Goal: Communication & Community: Answer question/provide support

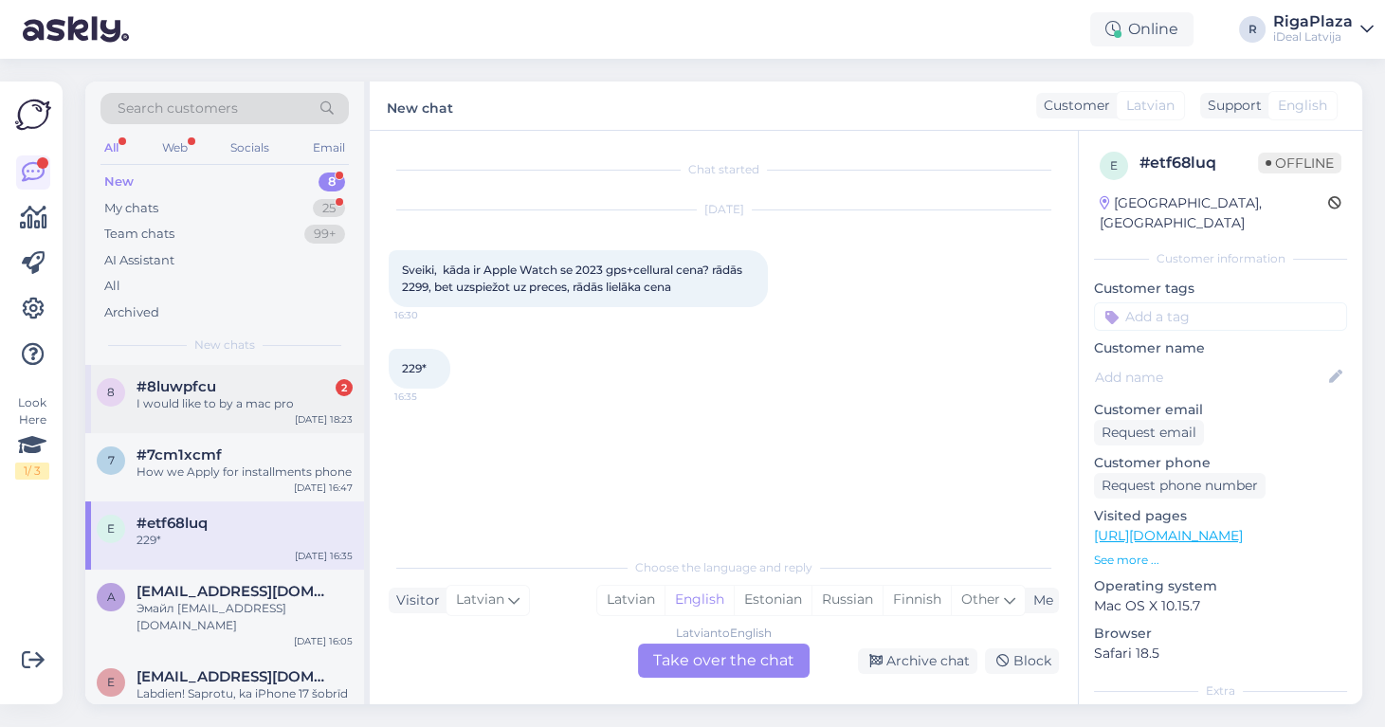
click at [248, 373] on div "8 #8luwpfcu 2 I would like to by a mac pro [DATE] 18:23" at bounding box center [224, 399] width 279 height 68
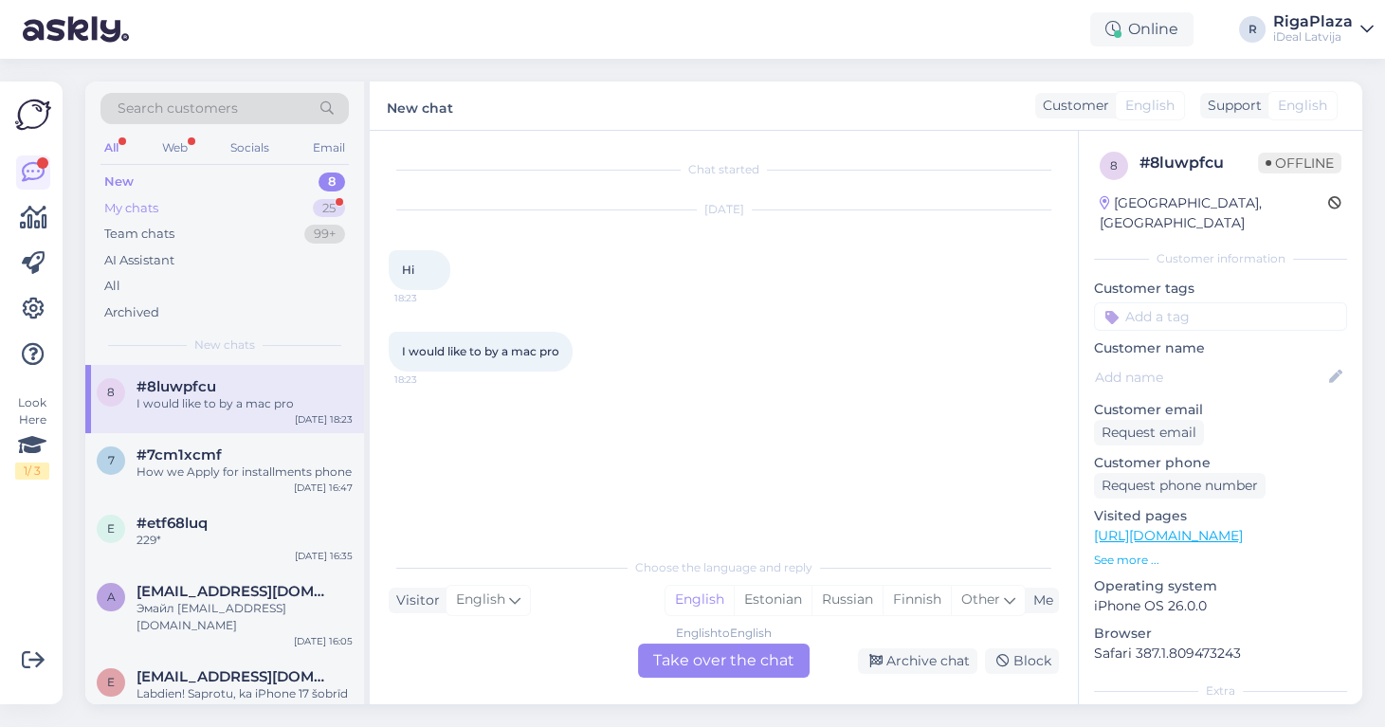
click at [264, 211] on div "My chats 25" at bounding box center [224, 208] width 248 height 27
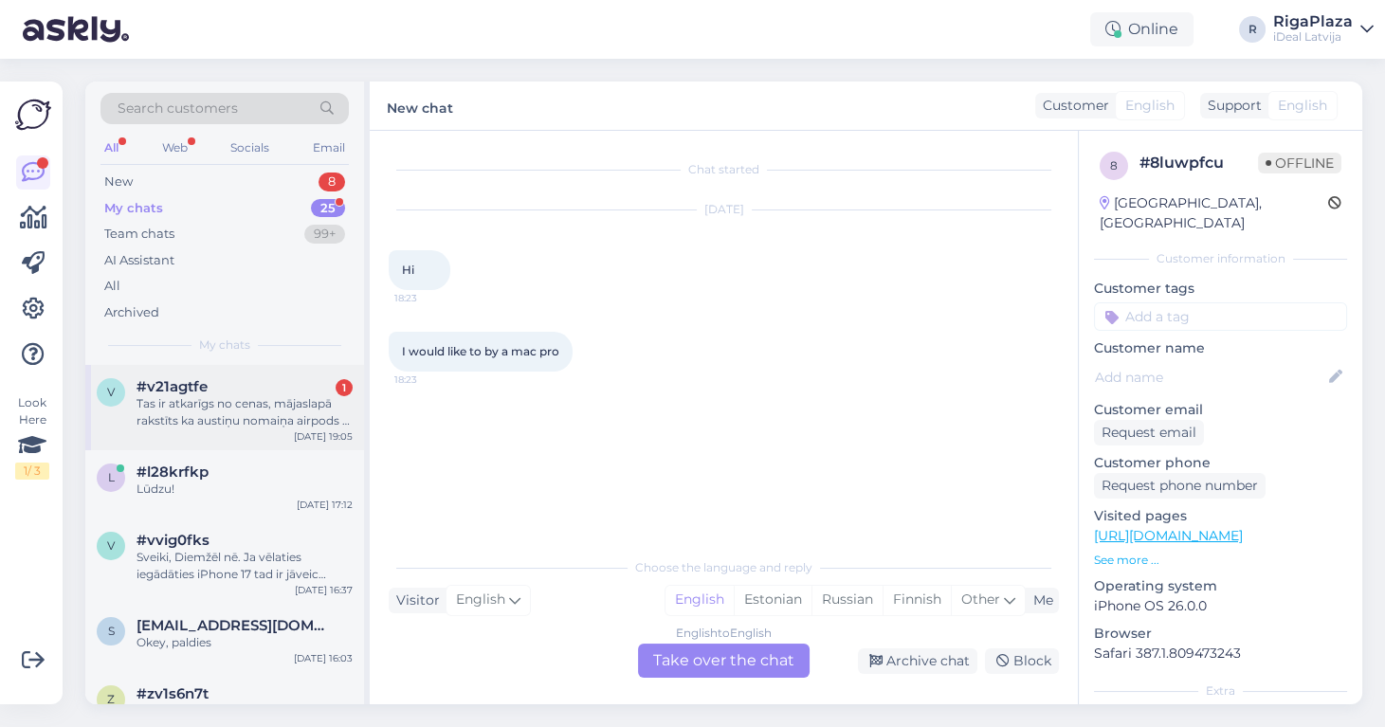
click at [295, 405] on div "Tas ir atkarīgs no cenas, mājaslapā rakstīts ka austiņu nomaiņa airpods 4 ir 97…" at bounding box center [245, 412] width 216 height 34
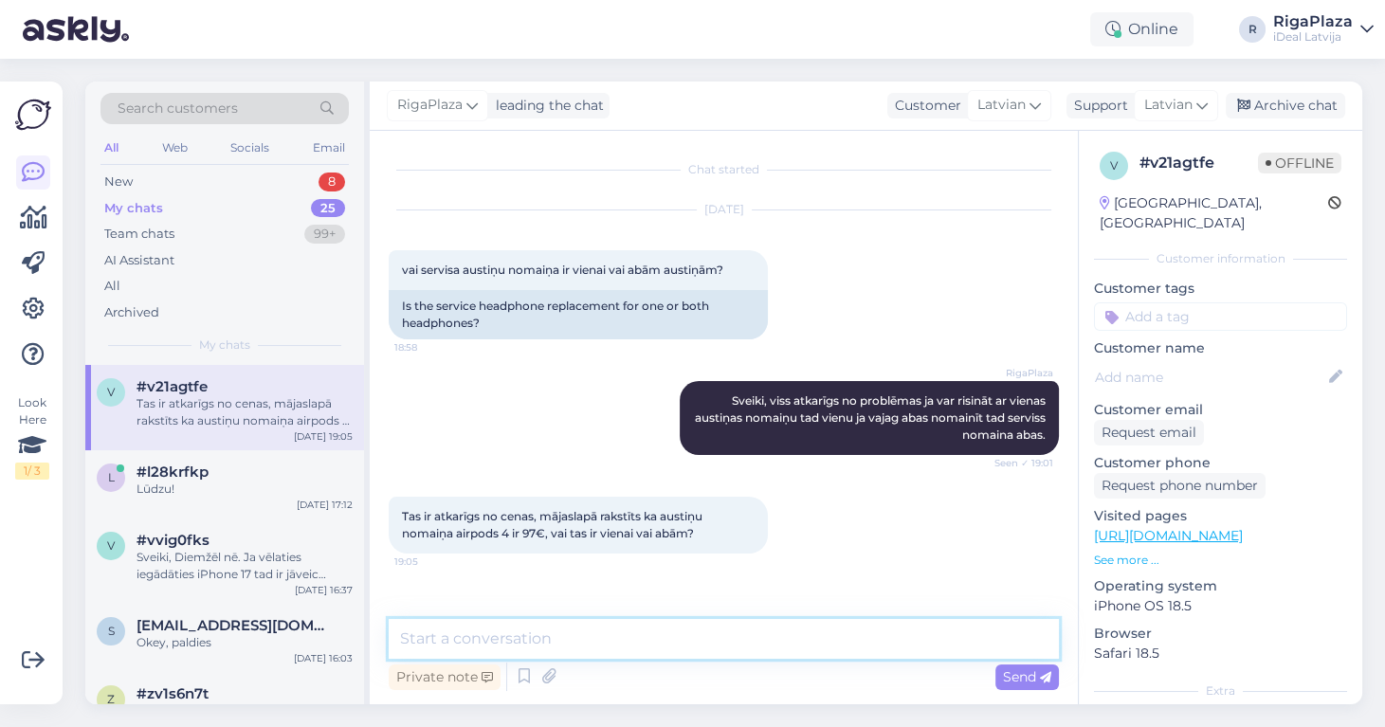
click at [571, 627] on textarea at bounding box center [724, 639] width 670 height 40
type textarea "Vienai"
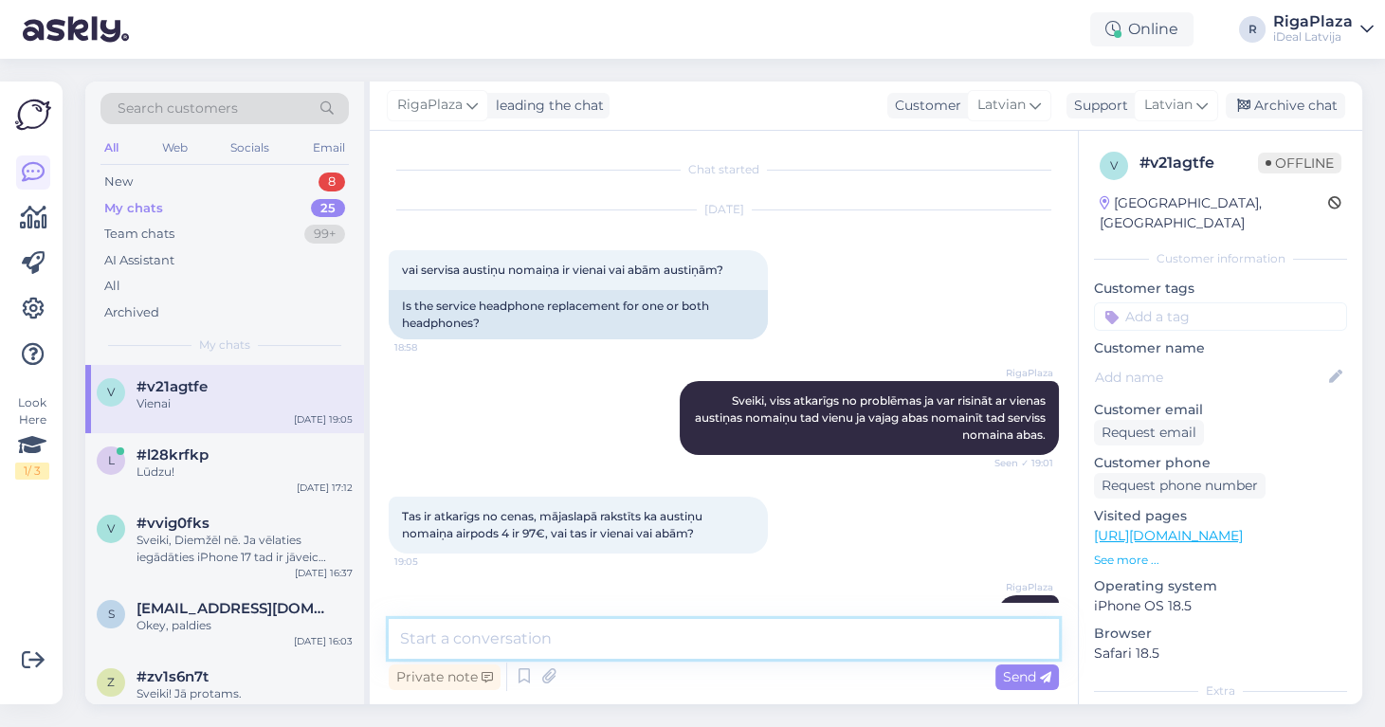
scroll to position [47, 0]
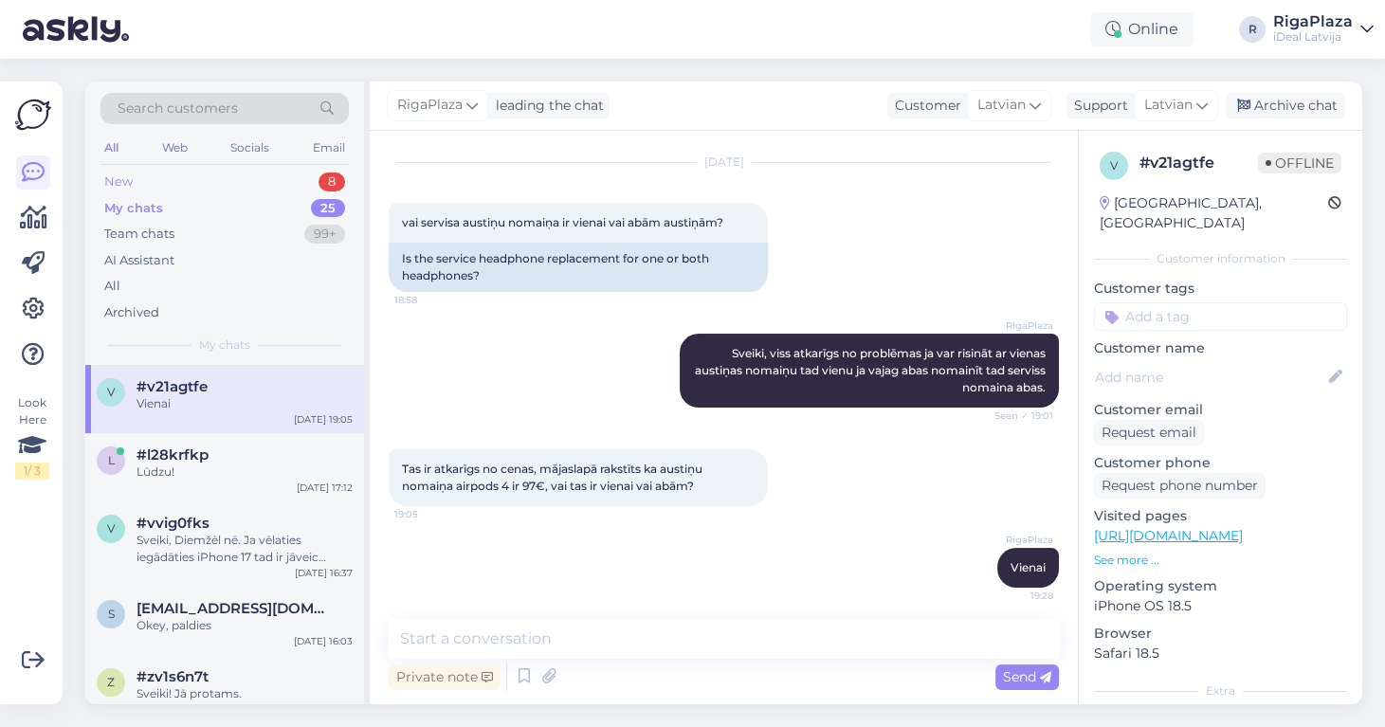
click at [322, 176] on div "8" at bounding box center [332, 182] width 27 height 19
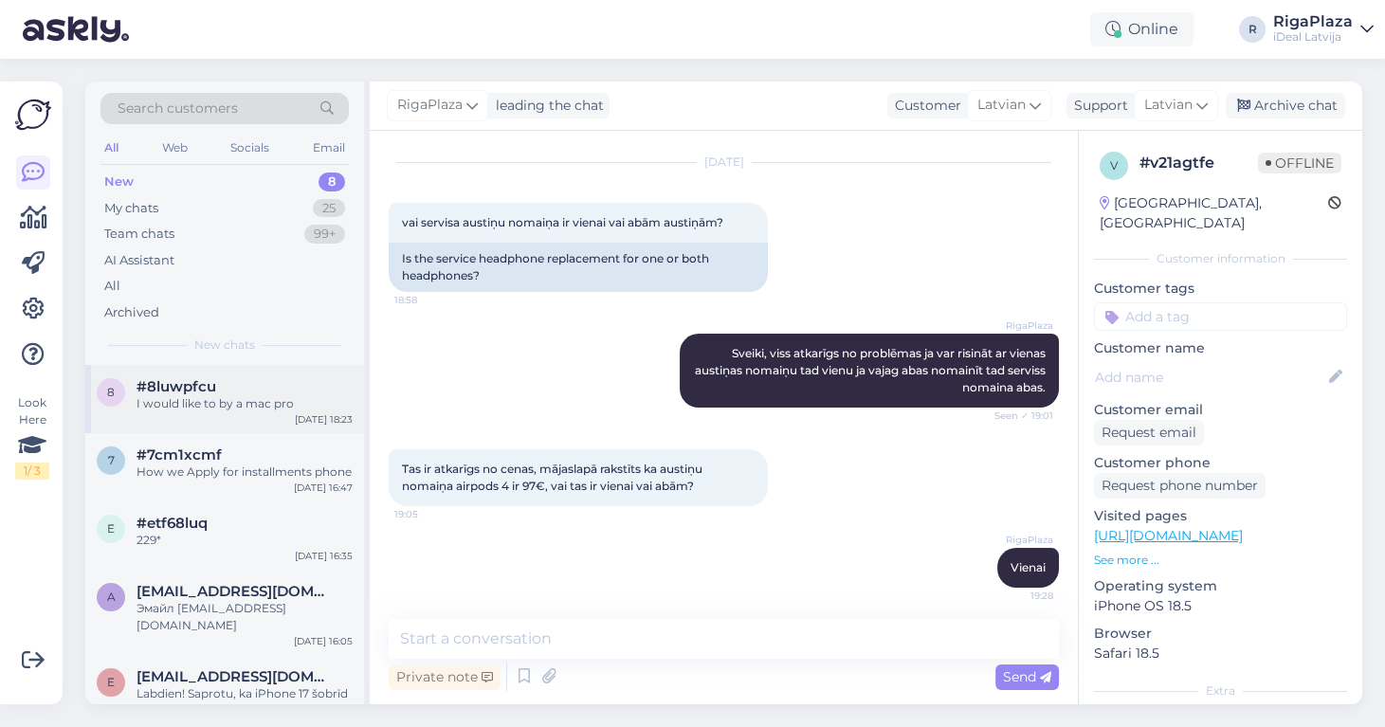
click at [257, 369] on div "8 #8luwpfcu I would like to by a mac pro [DATE] 18:23" at bounding box center [224, 399] width 279 height 68
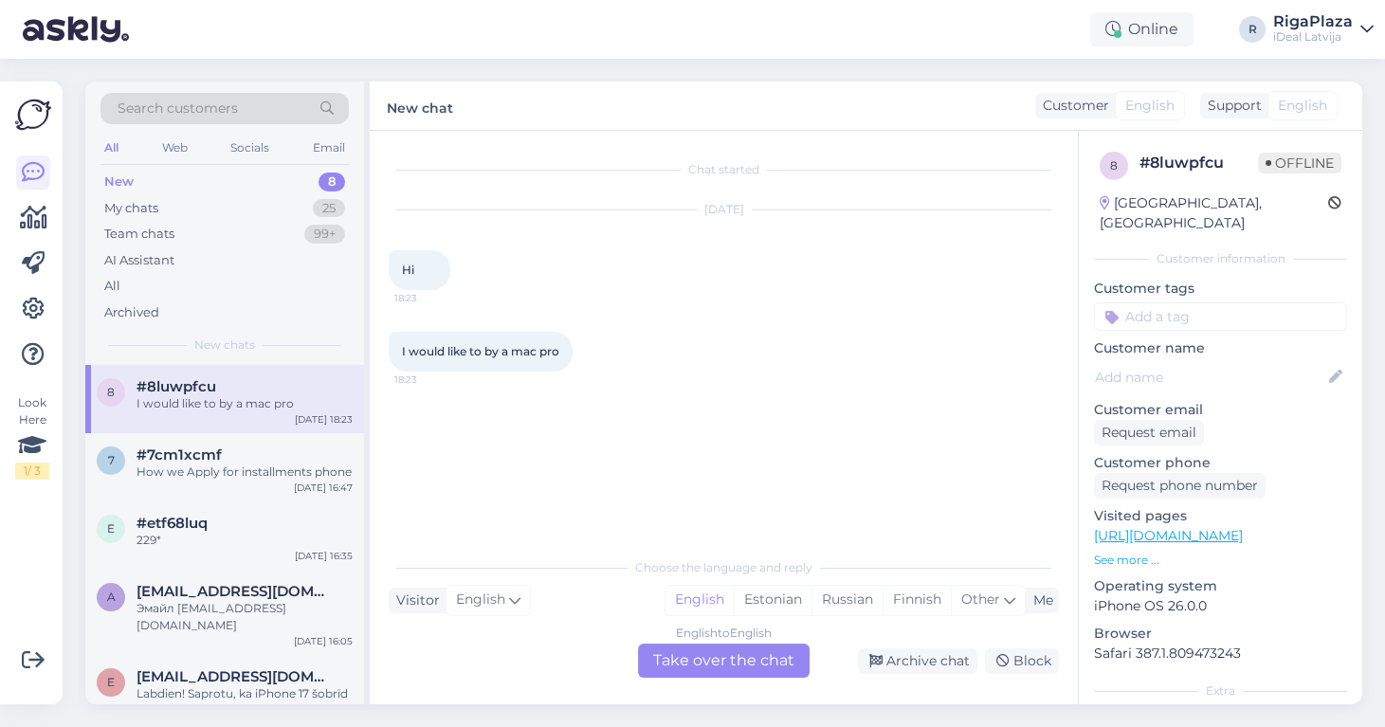
click at [738, 655] on div "English to English Take over the chat" at bounding box center [724, 661] width 172 height 34
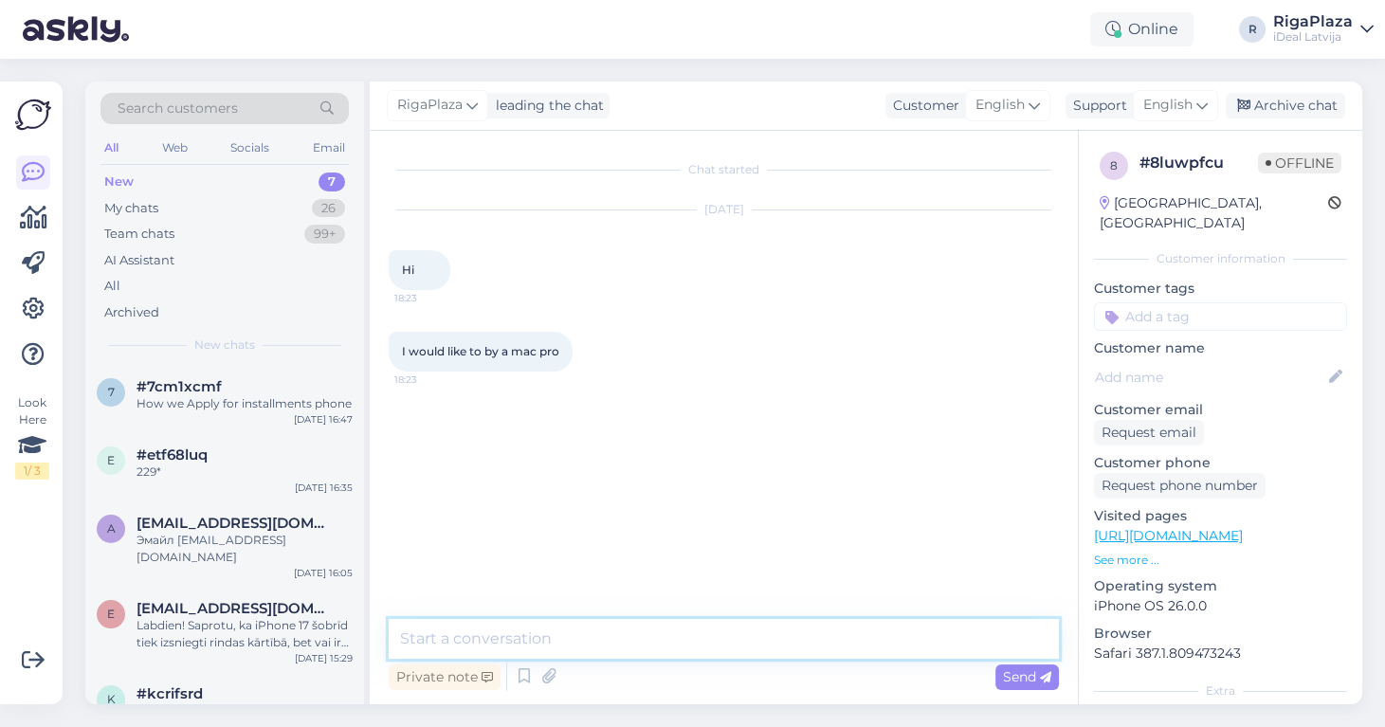
click at [738, 649] on textarea at bounding box center [724, 639] width 670 height 40
type textarea "\"
type textarea "Hey"
type textarea "With what kind of specifications ?"
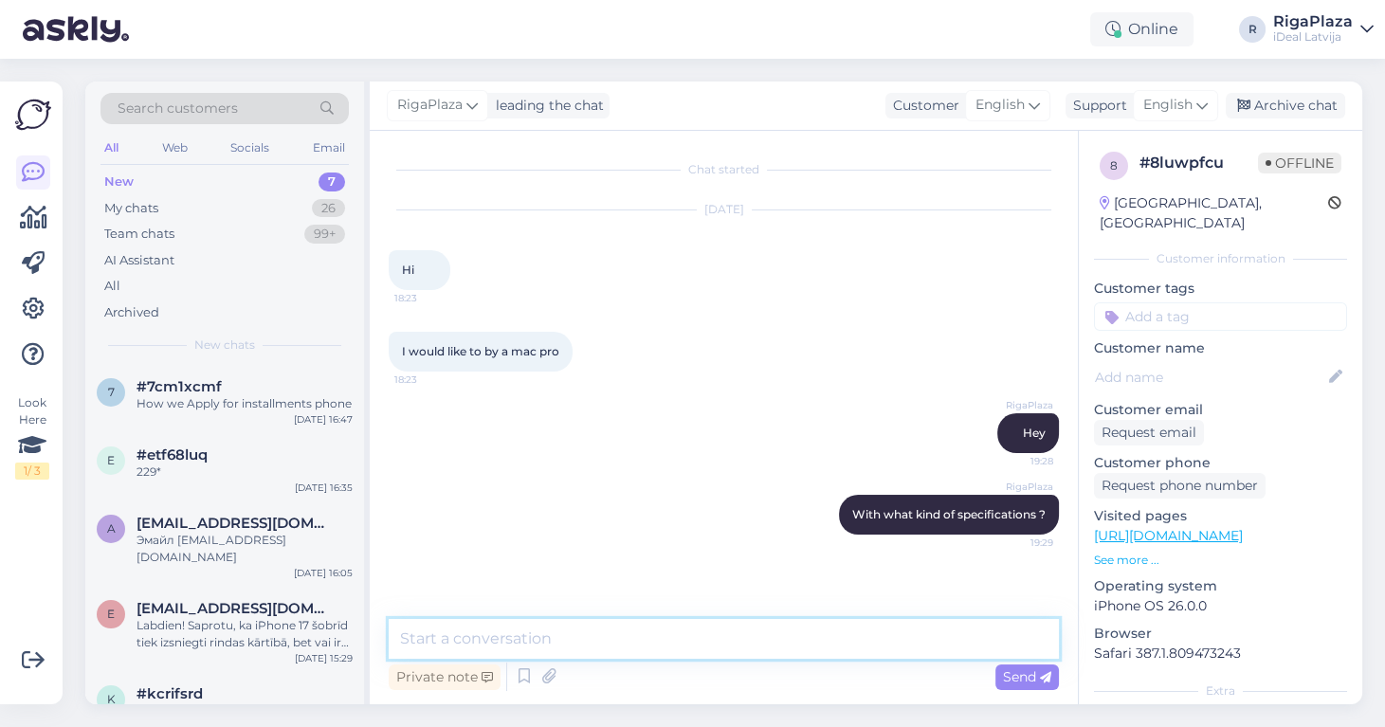
paste textarea "[URL][DOMAIN_NAME]"
type textarea "[URL][DOMAIN_NAME] this one ?"
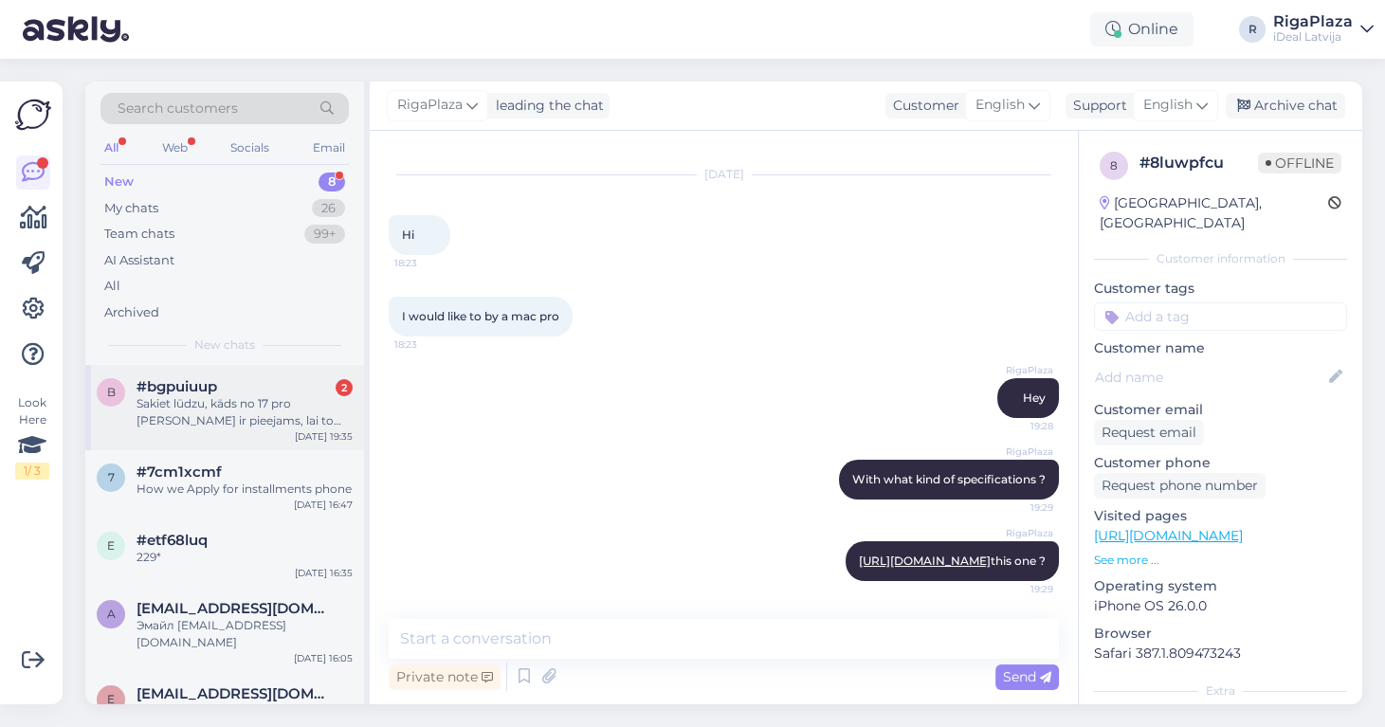
click at [228, 365] on div "b #bgpuiuup 2 Sakiet lūdzu, kāds no 17 pro max ir pieejams, lai to saņemtu uzre…" at bounding box center [224, 407] width 279 height 85
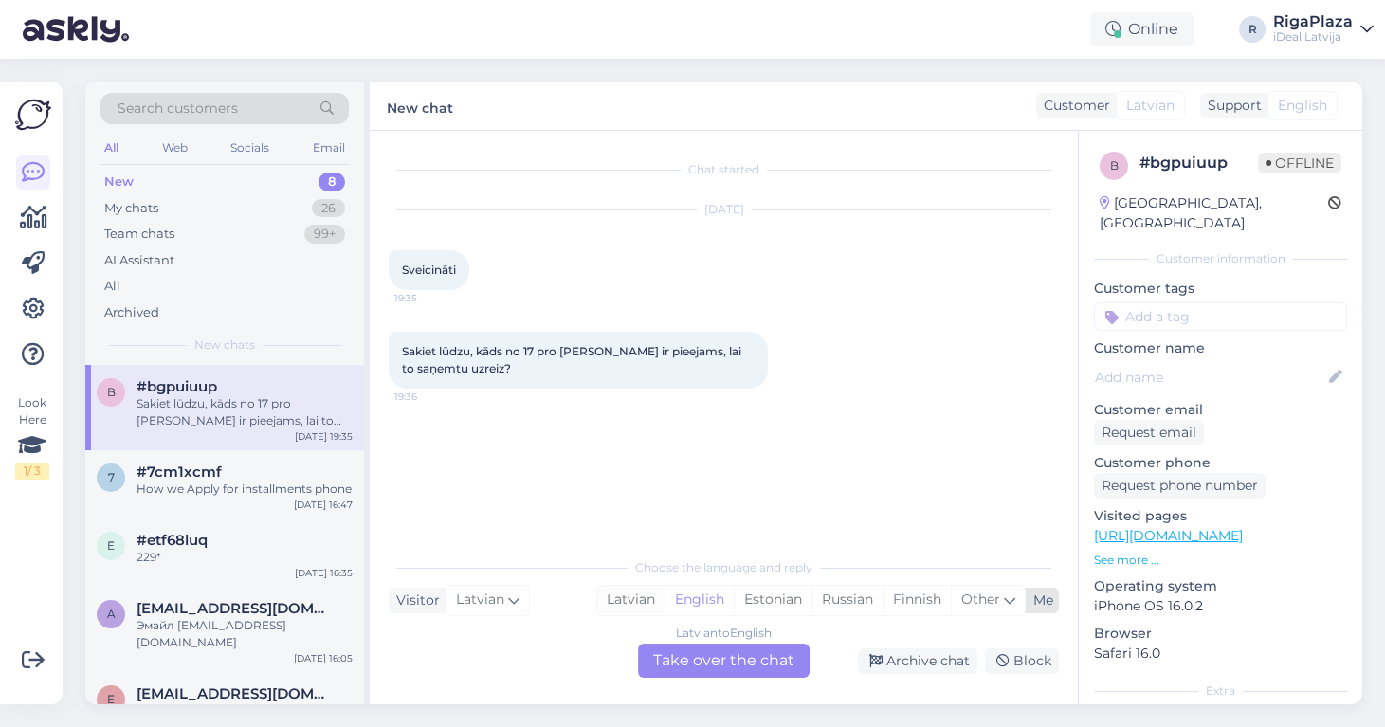
click at [643, 603] on div "Latvian" at bounding box center [630, 600] width 67 height 28
click at [663, 648] on div "Latvian to Latvian Take over the chat" at bounding box center [724, 661] width 172 height 34
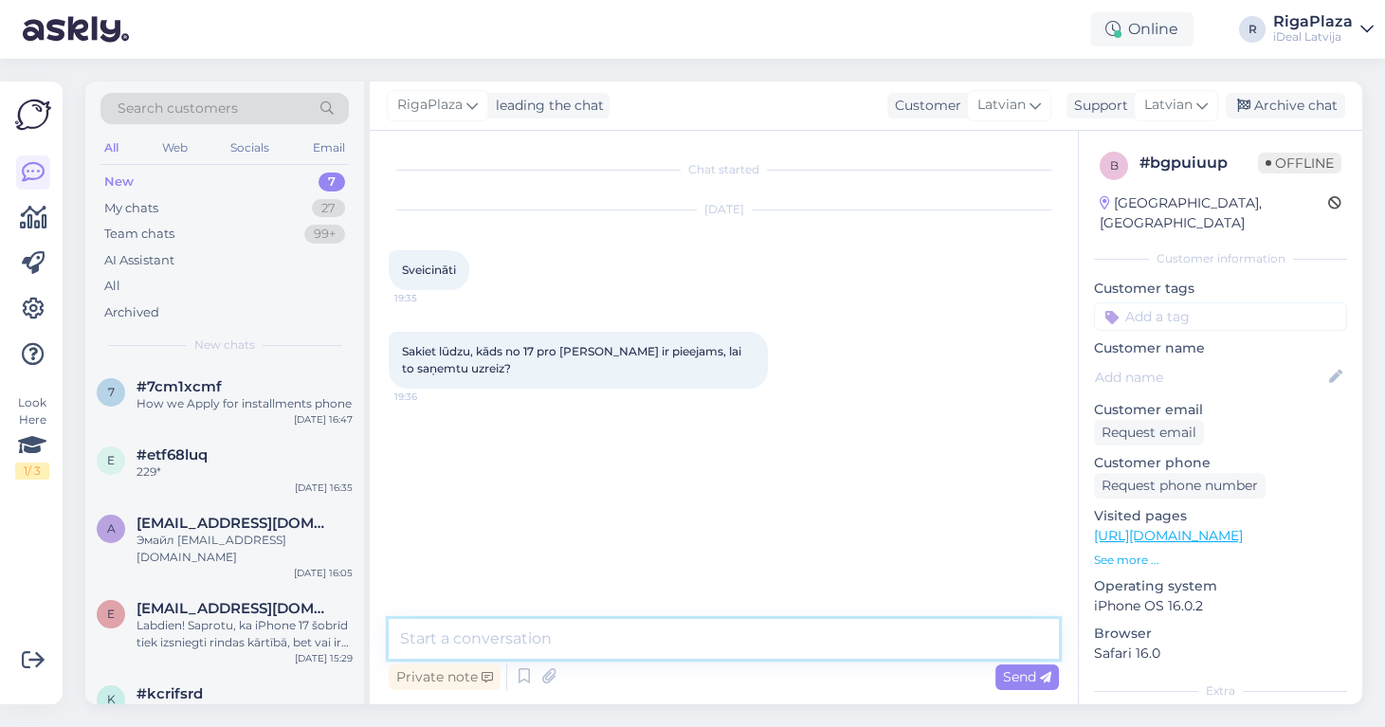
click at [667, 642] on textarea at bounding box center [724, 639] width 670 height 40
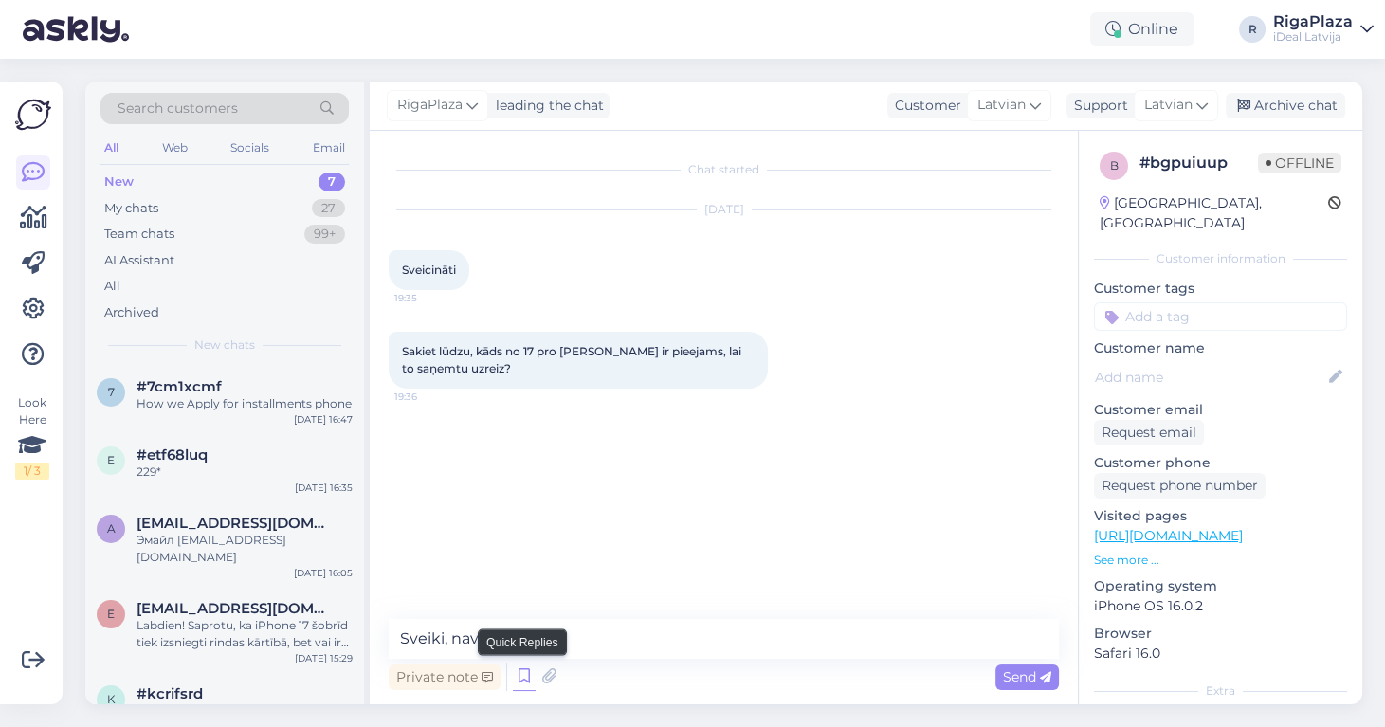
click at [519, 666] on icon at bounding box center [524, 677] width 23 height 28
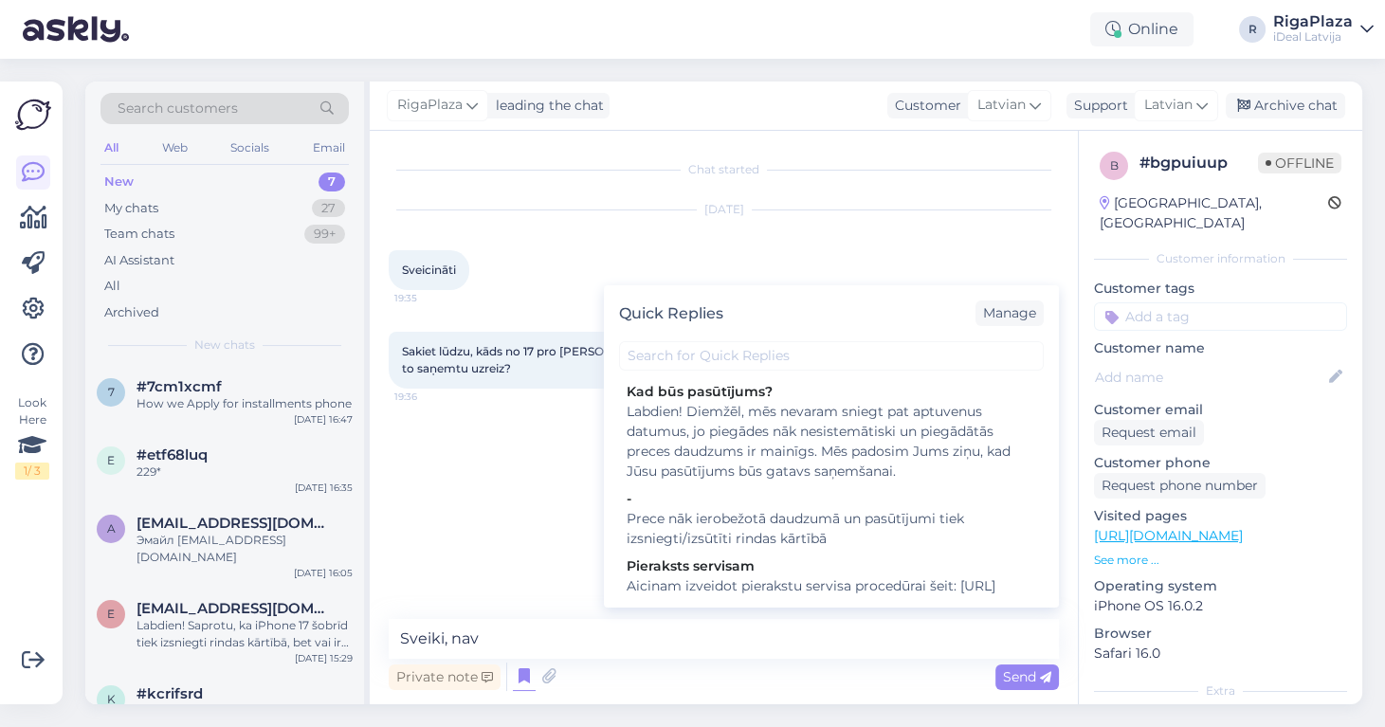
click at [530, 498] on div "Chat started [DATE] Sveicināti 19:35 Sakiet lūdzu, kāds no 17 pro max ir pieeja…" at bounding box center [732, 376] width 687 height 452
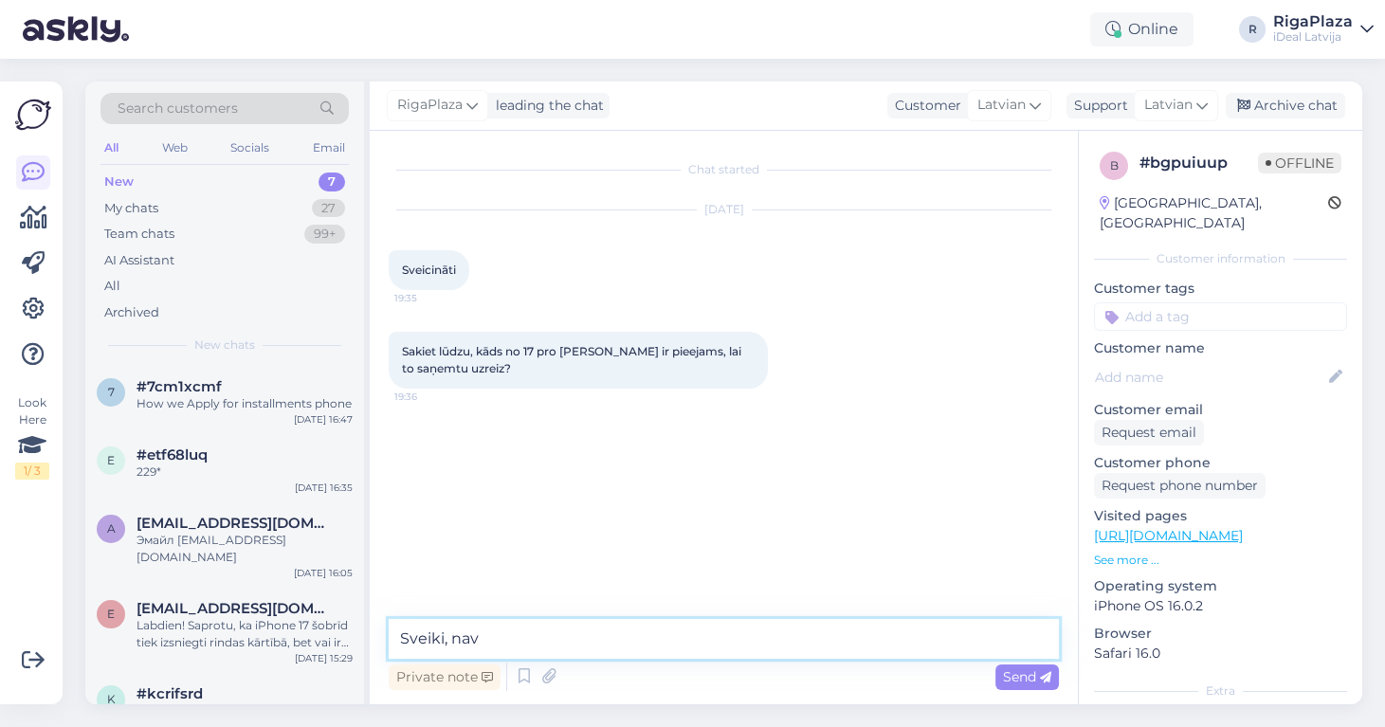
click at [532, 640] on textarea "Sveiki, nav" at bounding box center [724, 639] width 670 height 40
click at [471, 633] on textarea "Sveiki, 17 telefoni neviens nav brīvā pārdošanā" at bounding box center [724, 639] width 670 height 40
click at [550, 631] on textarea "Sveiki, no 17 telefoni neviens nav brīvā pārdošanā" at bounding box center [724, 639] width 670 height 40
click at [794, 637] on textarea "Sveiki, no 17 telefoniem neviens nav brīvā pārdošanā" at bounding box center [724, 639] width 670 height 40
type textarea "Sveiki, no 17 telefoniem neviens nav brīvā pārdošanā uz doto brīdi."
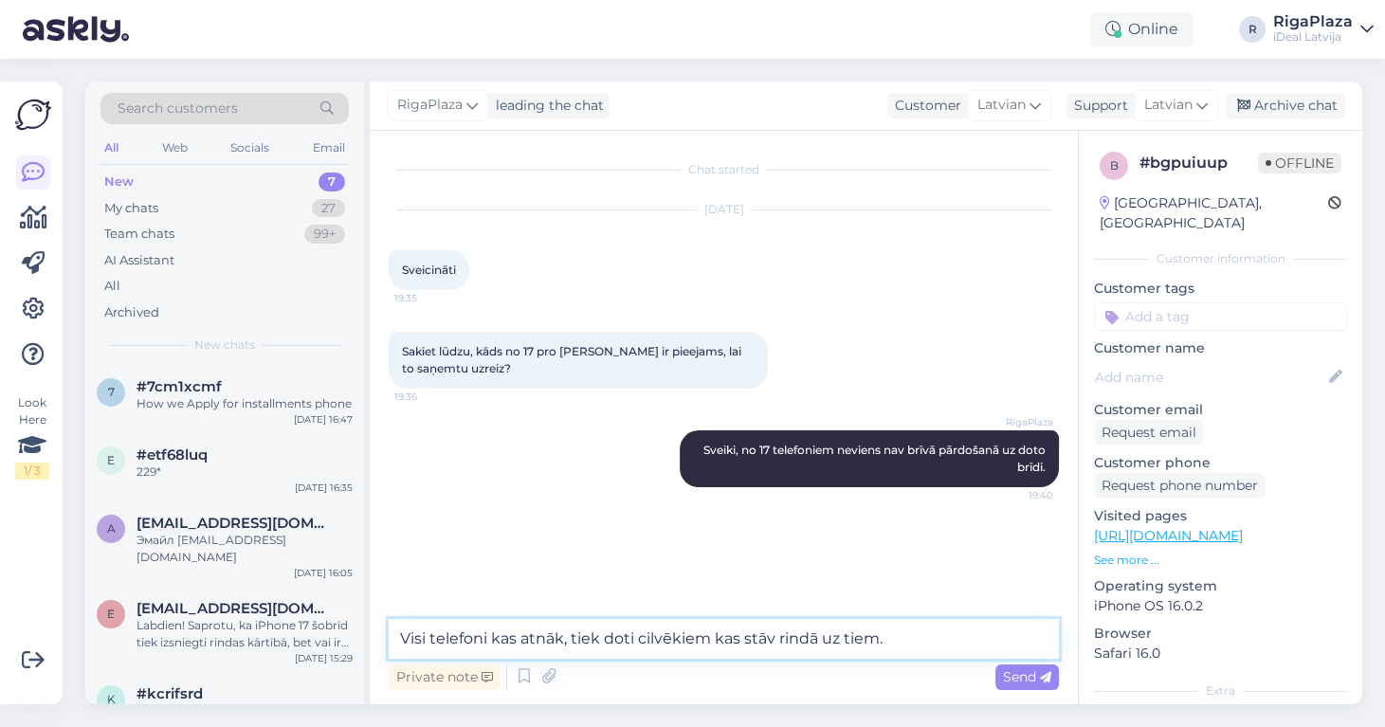
type textarea "Visi telefoni kas atnāk, tiek doti cilvēkiem kas stāv rindā uz tiem."
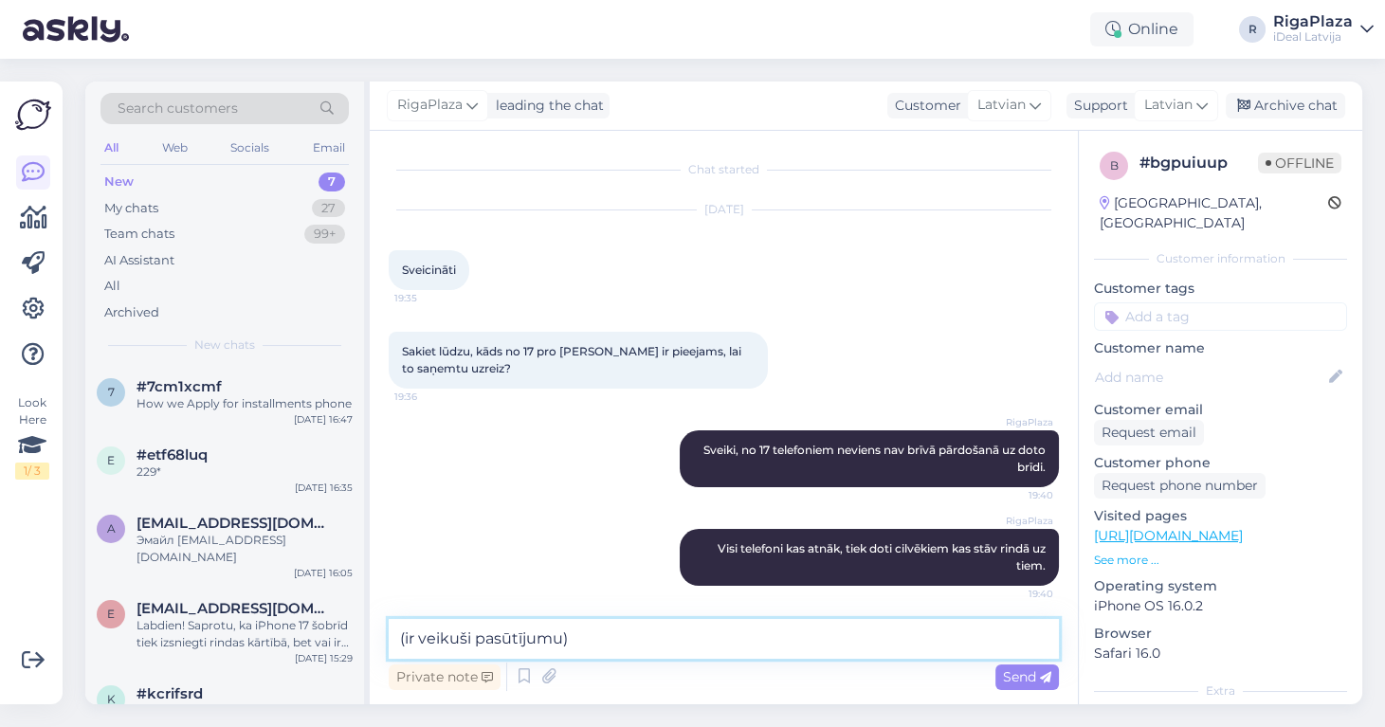
type textarea "(ir veikuši pasūtījumus)"
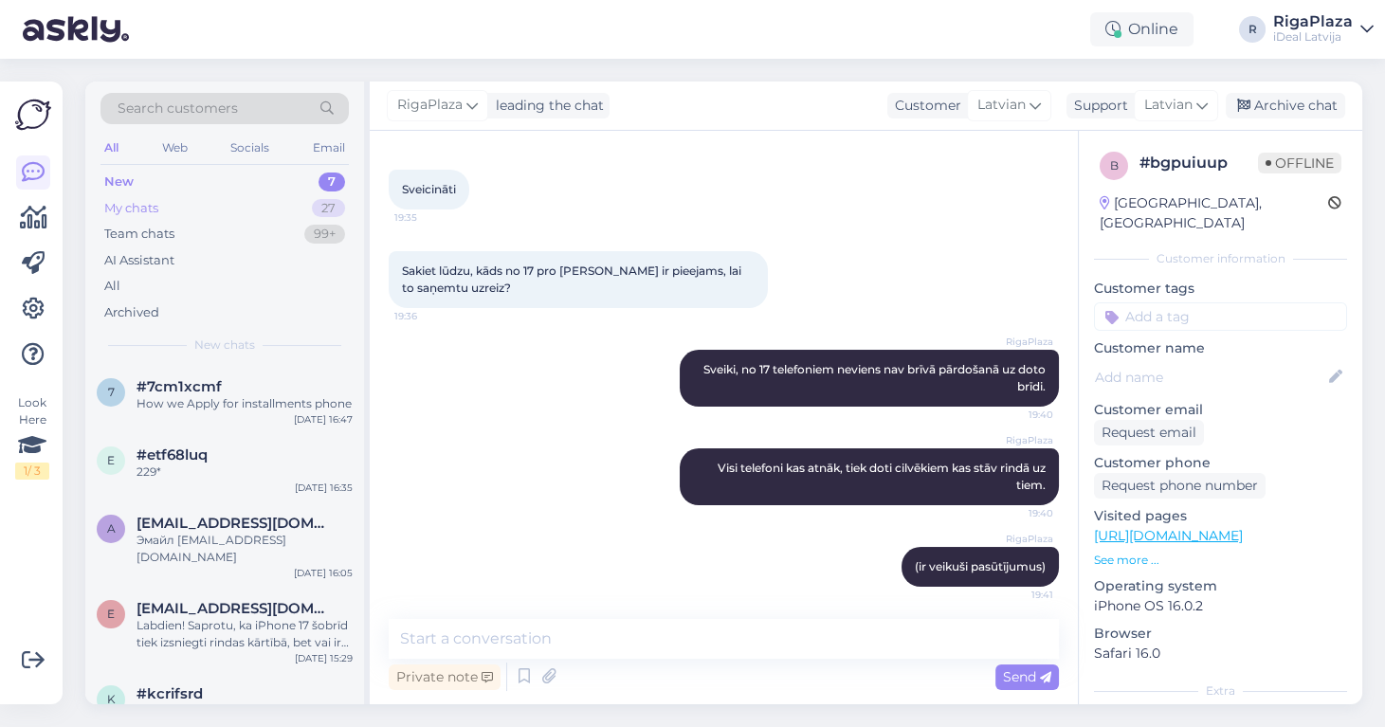
click at [322, 204] on div "27" at bounding box center [328, 208] width 33 height 19
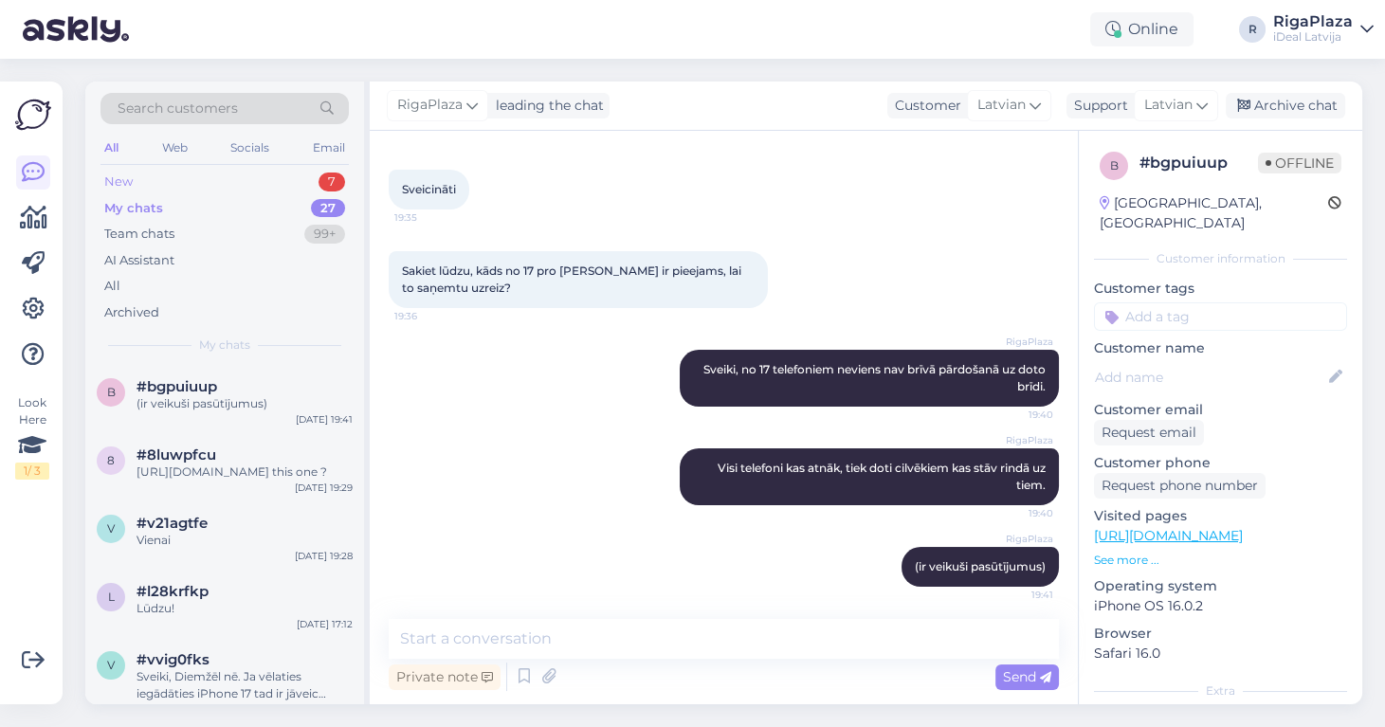
click at [280, 189] on div "New 7" at bounding box center [224, 182] width 248 height 27
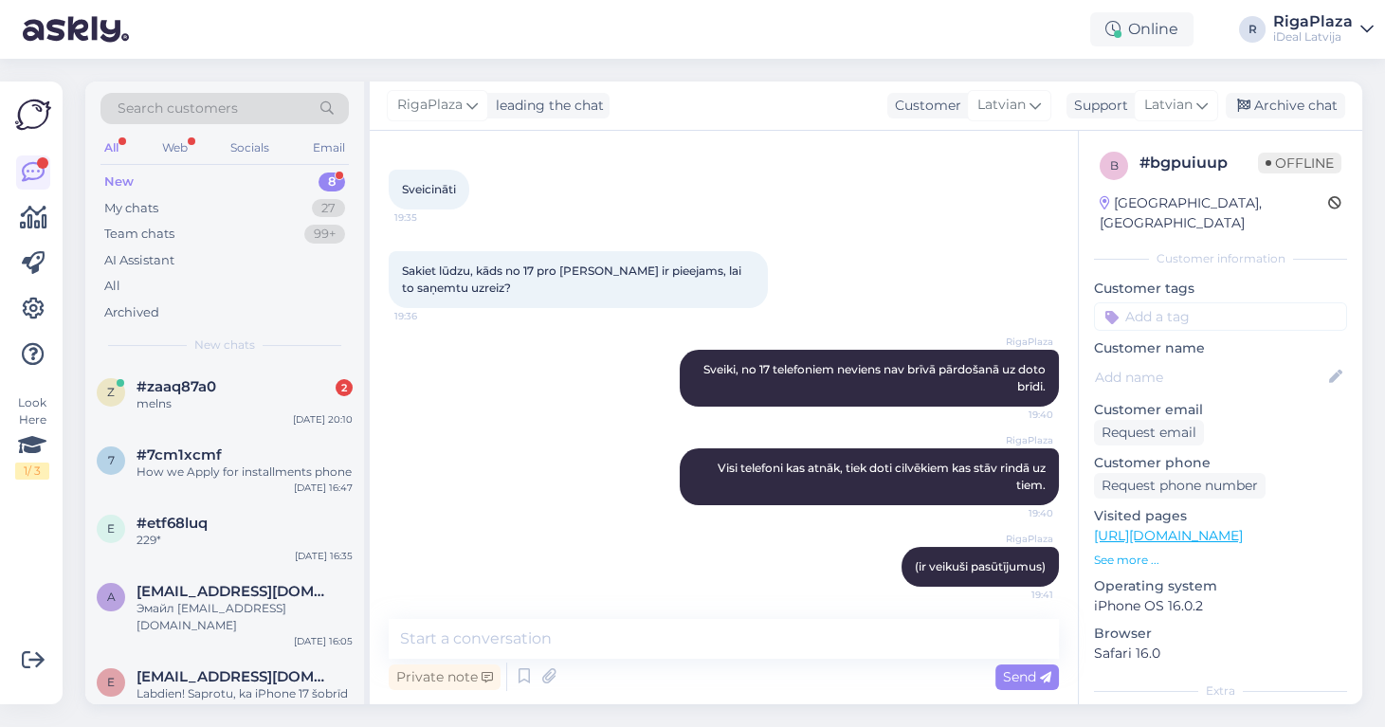
scroll to position [0, 0]
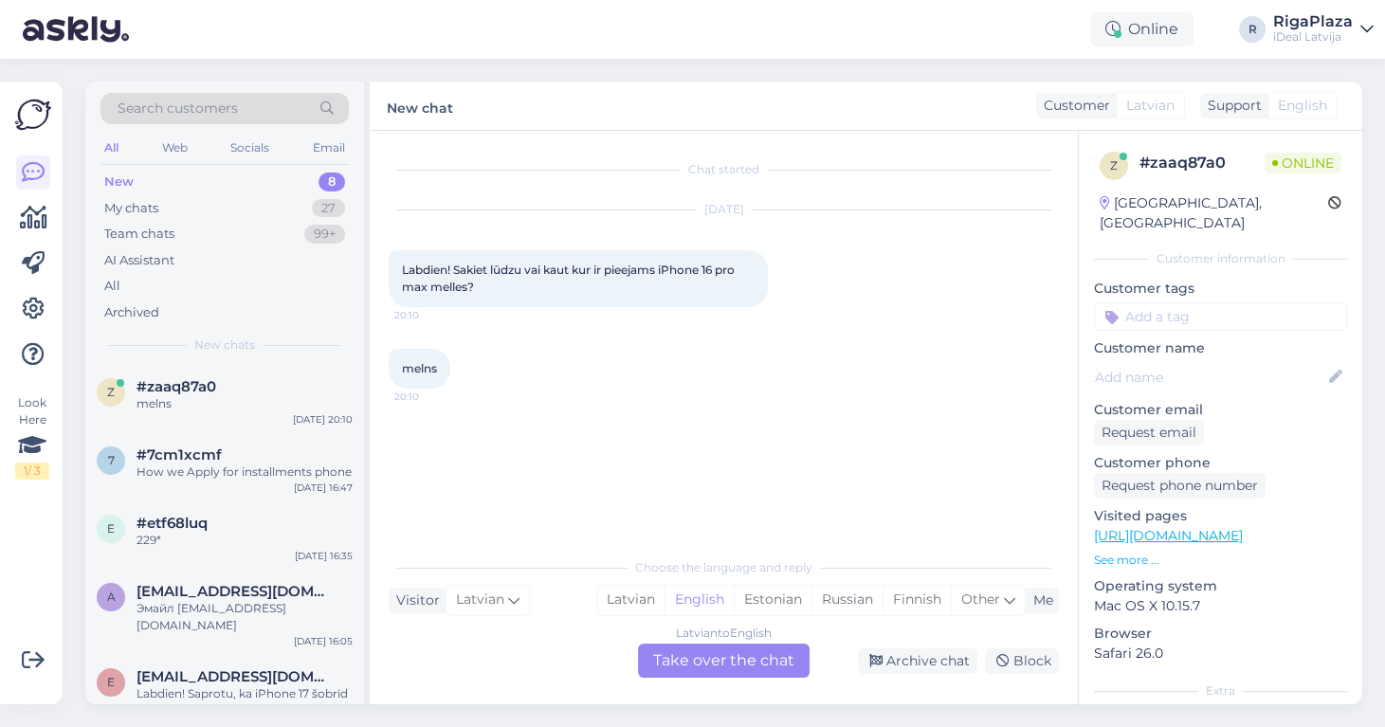
click at [369, 0] on div "Online R RigaPlaza iDeal [GEOGRAPHIC_DATA]" at bounding box center [692, 29] width 1385 height 59
click at [155, 3] on div "Online R RigaPlaza iDeal [GEOGRAPHIC_DATA]" at bounding box center [692, 29] width 1385 height 59
click at [636, 597] on div "Latvian" at bounding box center [630, 600] width 67 height 28
click at [740, 662] on div "Latvian to Latvian Take over the chat" at bounding box center [724, 661] width 172 height 34
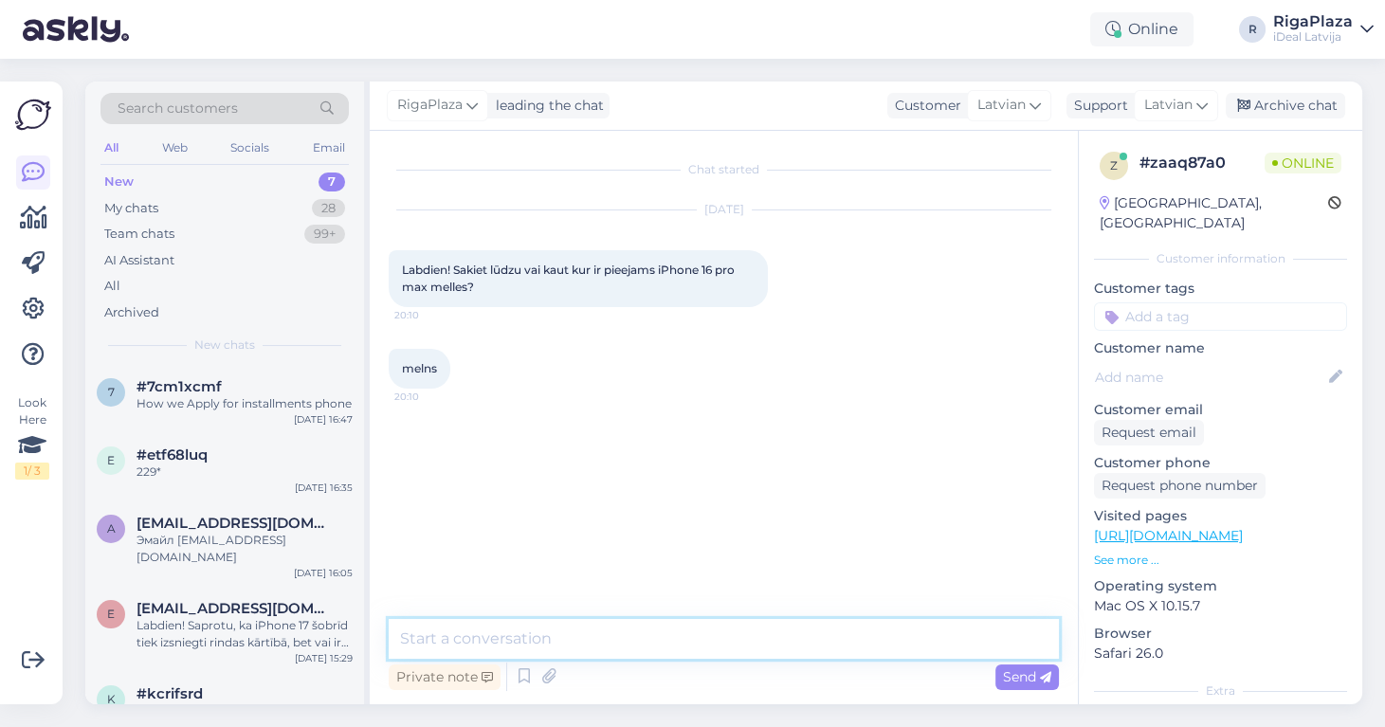
click at [745, 646] on textarea at bounding box center [724, 639] width 670 height 40
type textarea "\"
type textarea "Sveiki! Diemžēl Jums vēlamais modelis nav pieejams nevienā veikalā."
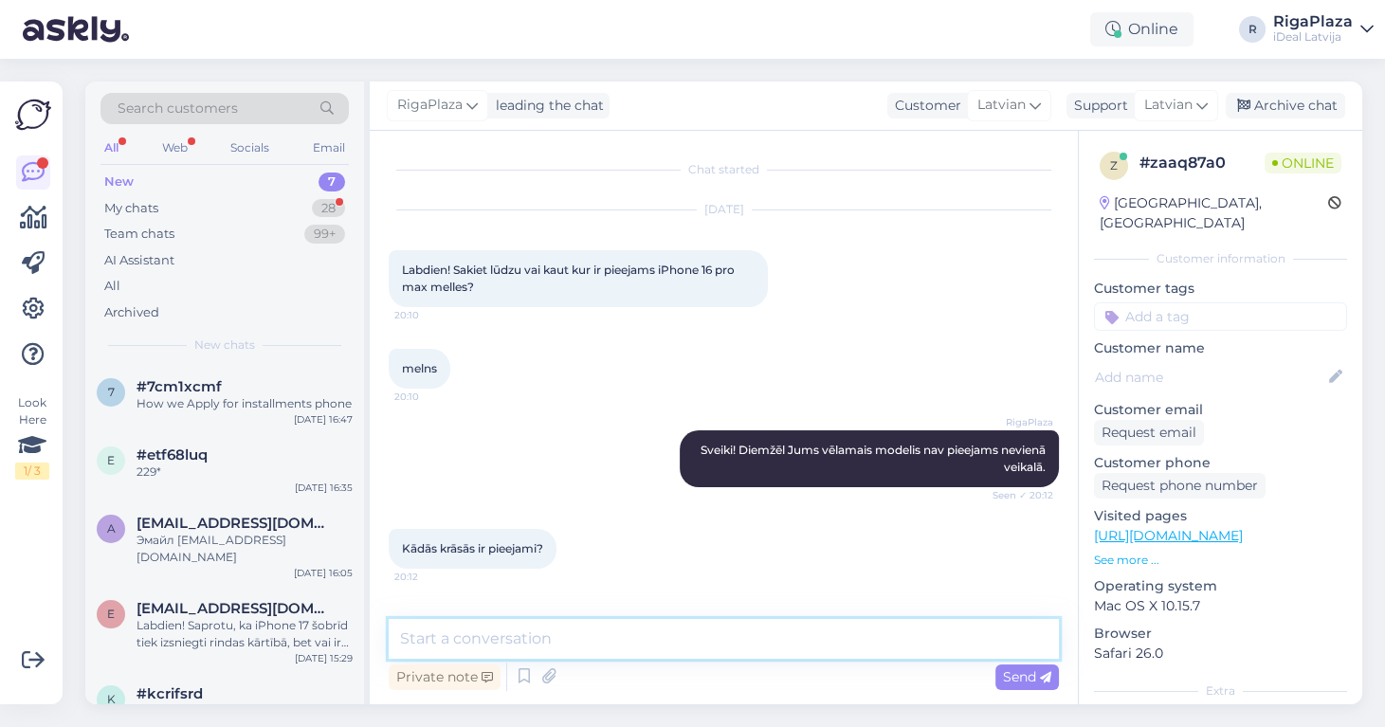
click at [745, 646] on textarea at bounding box center [724, 639] width 670 height 40
type textarea "pro [PERSON_NAME] ir tikai pieejams desert titanium krāsā"
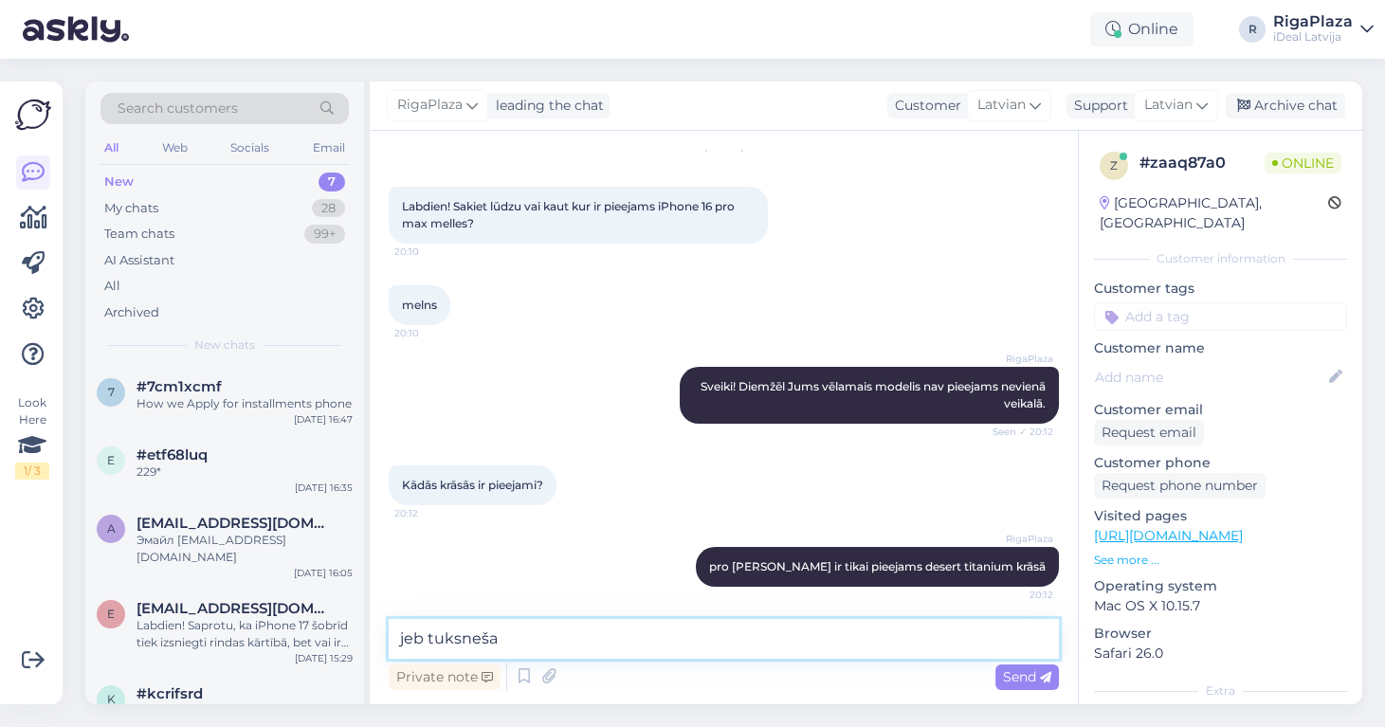
type textarea "jeb tuksneša ."
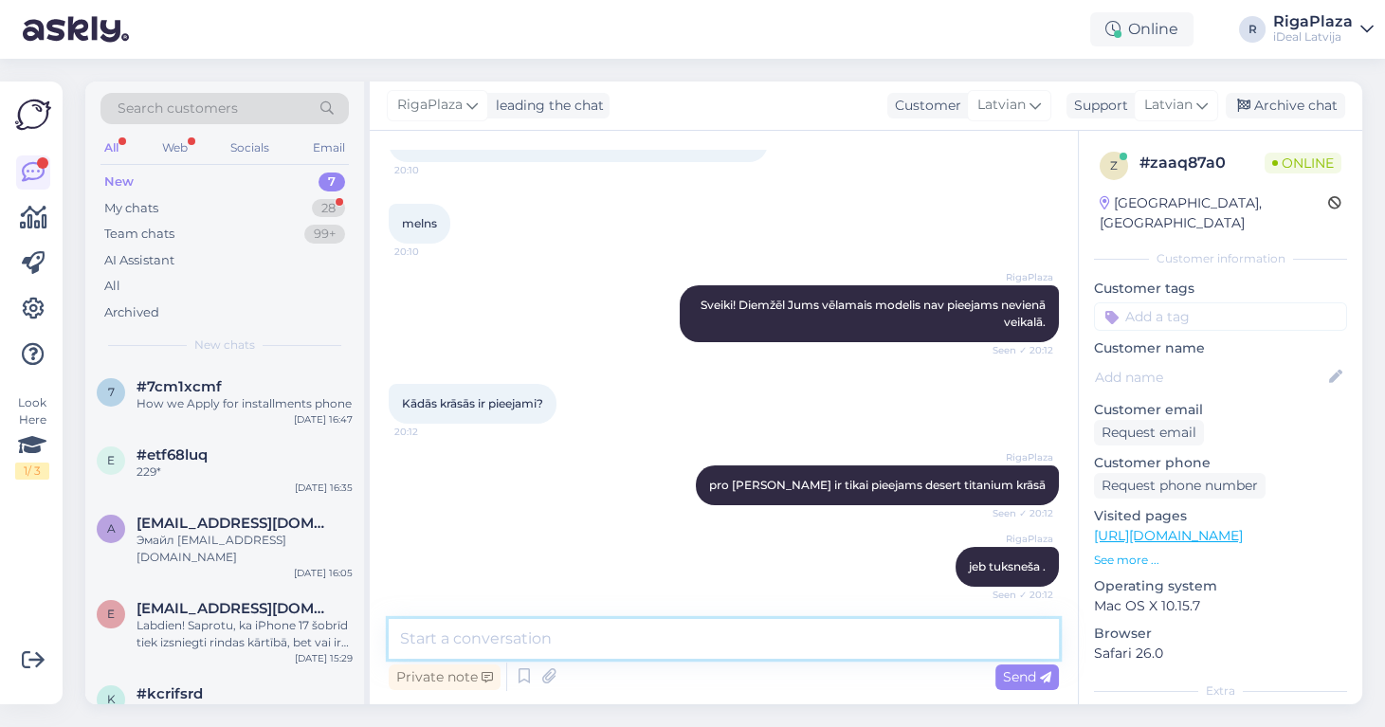
scroll to position [243, 0]
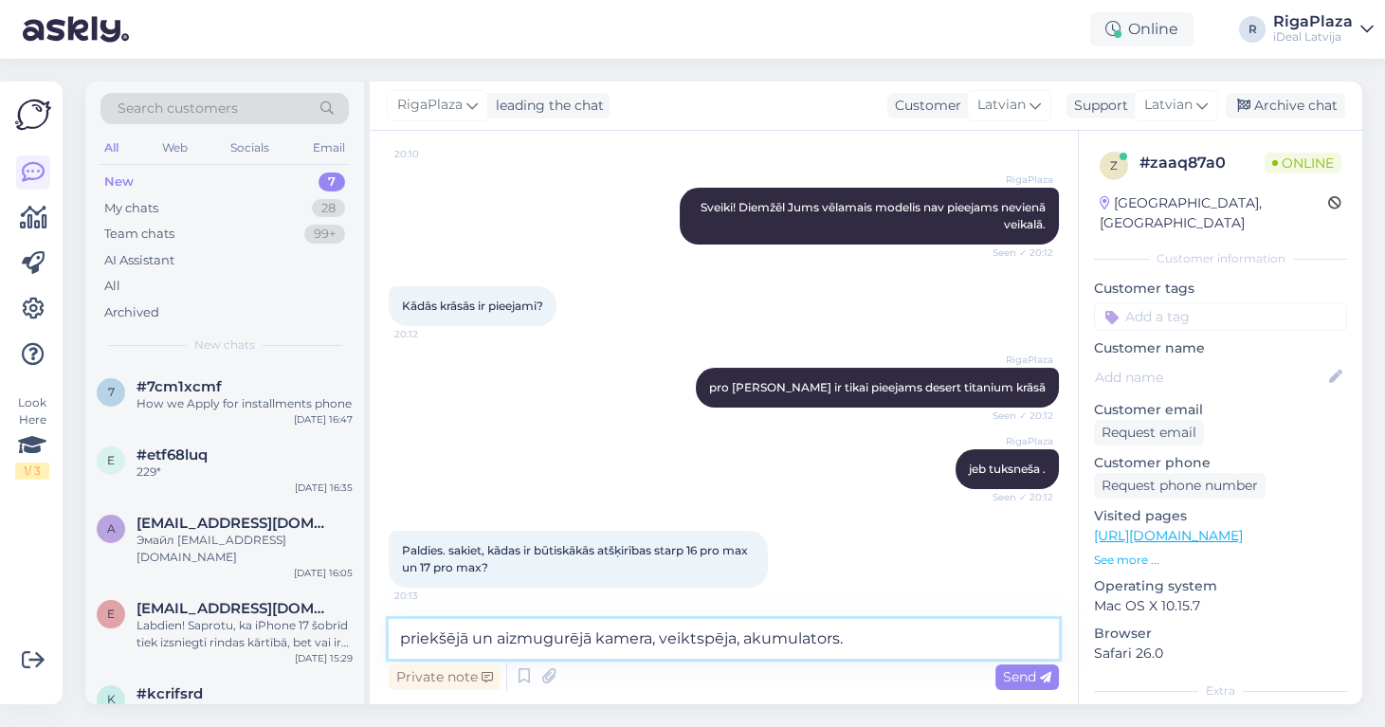
type textarea "priekšējā un aizmugurējā kamera, veiktspēja, akumulators."
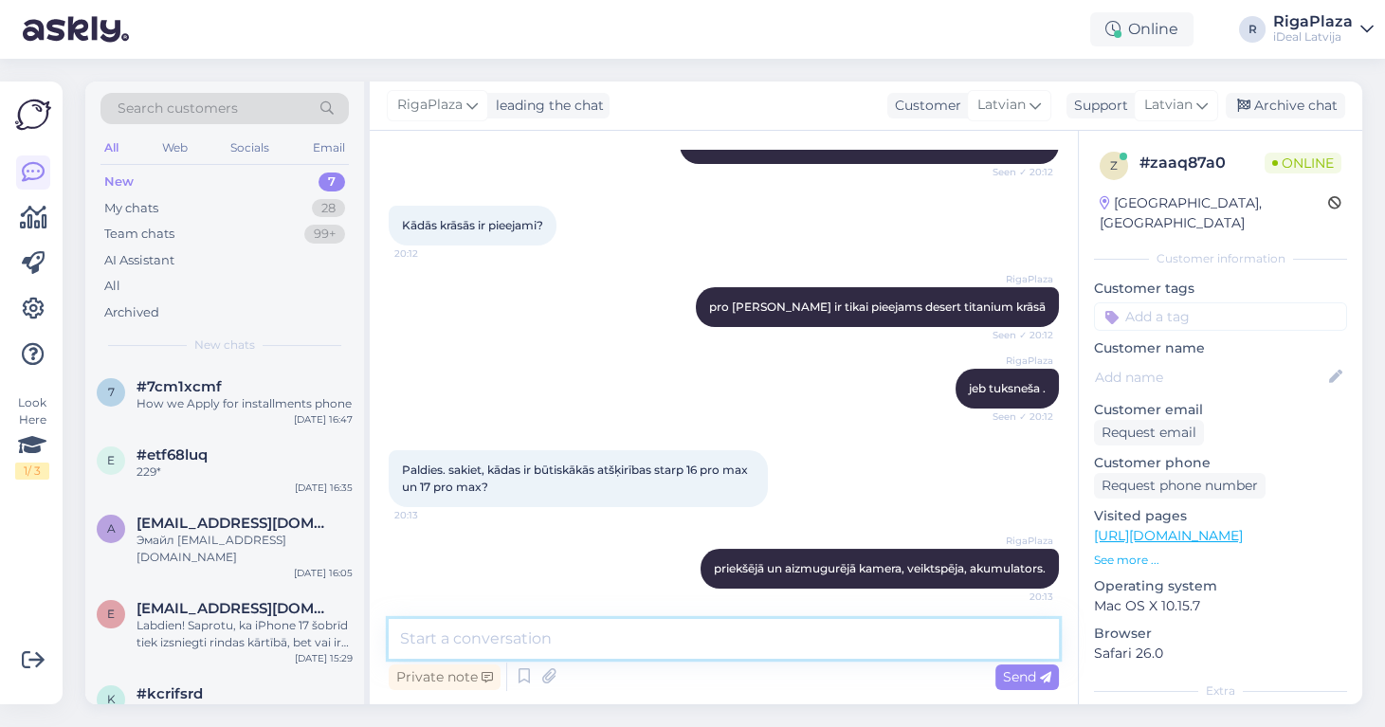
type textarea "d"
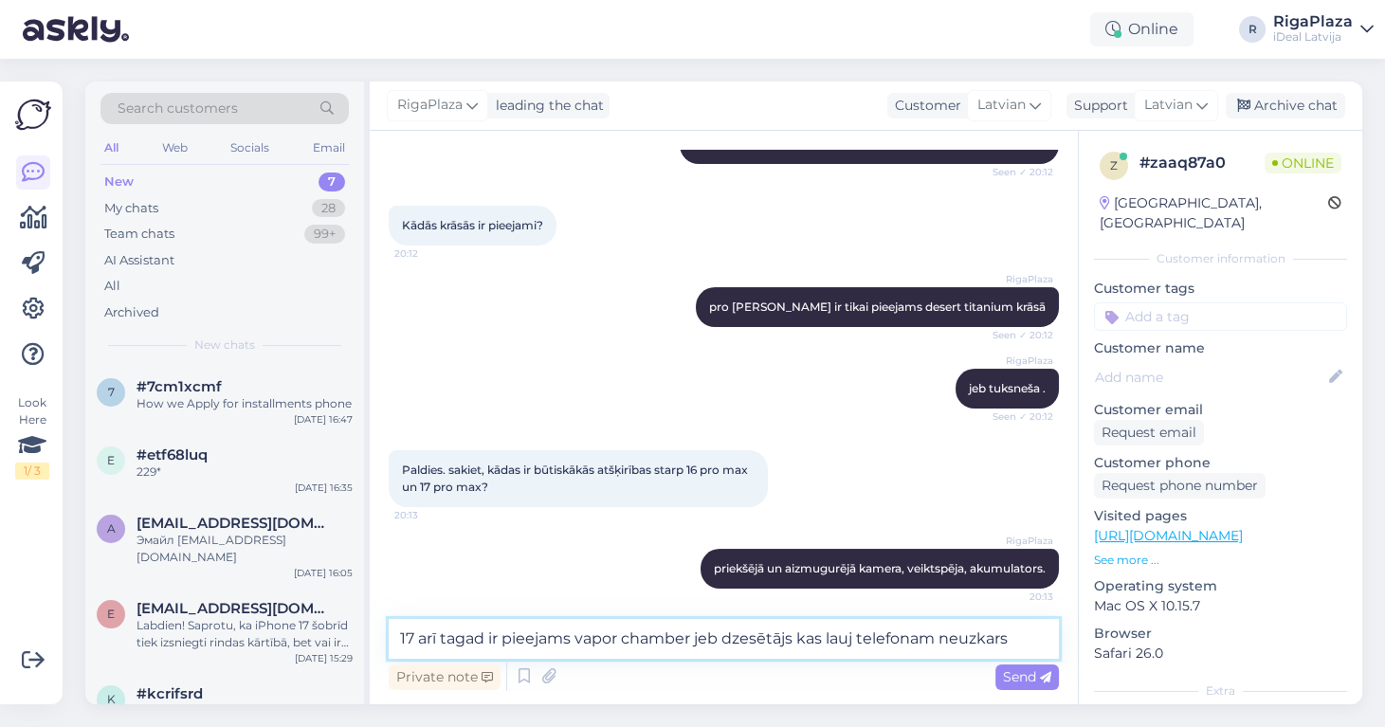
type textarea "17 arī tagad ir pieejams vapor chamber jeb dzesētājs kas lauj telefonam neuzkar…"
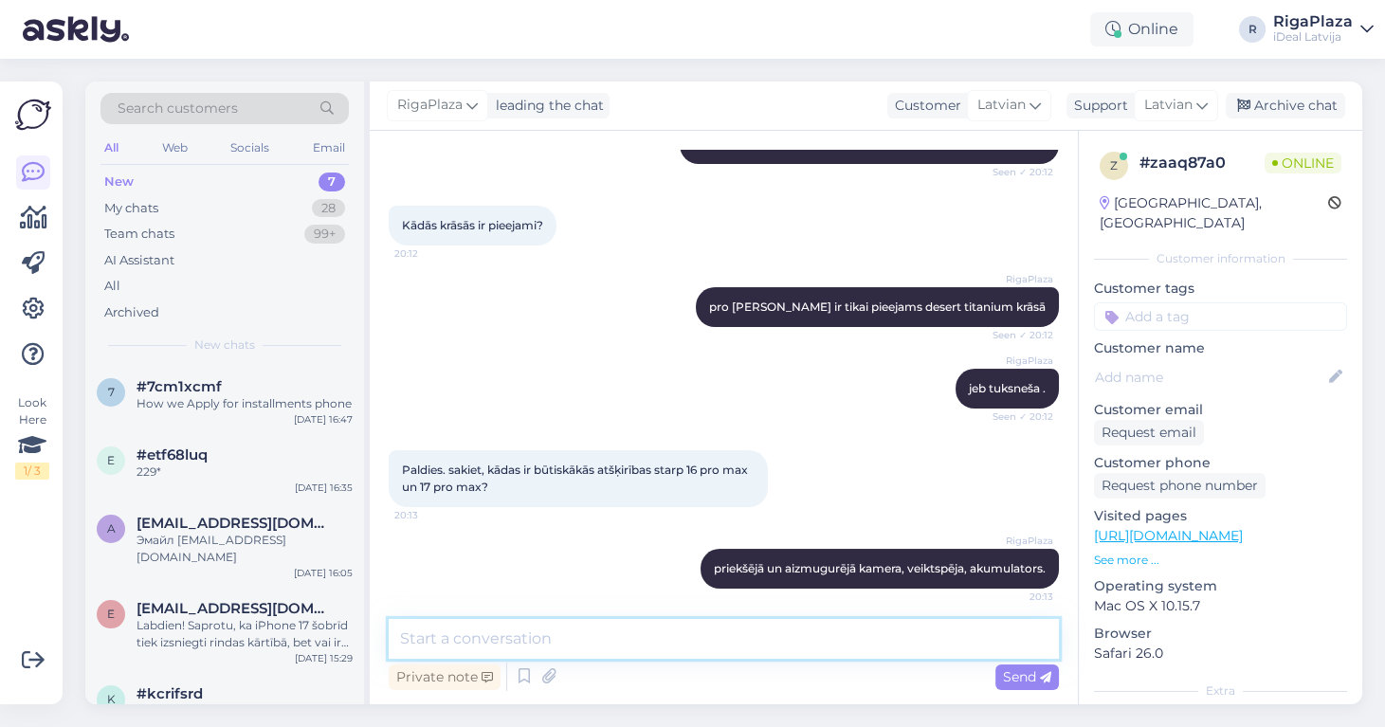
scroll to position [421, 0]
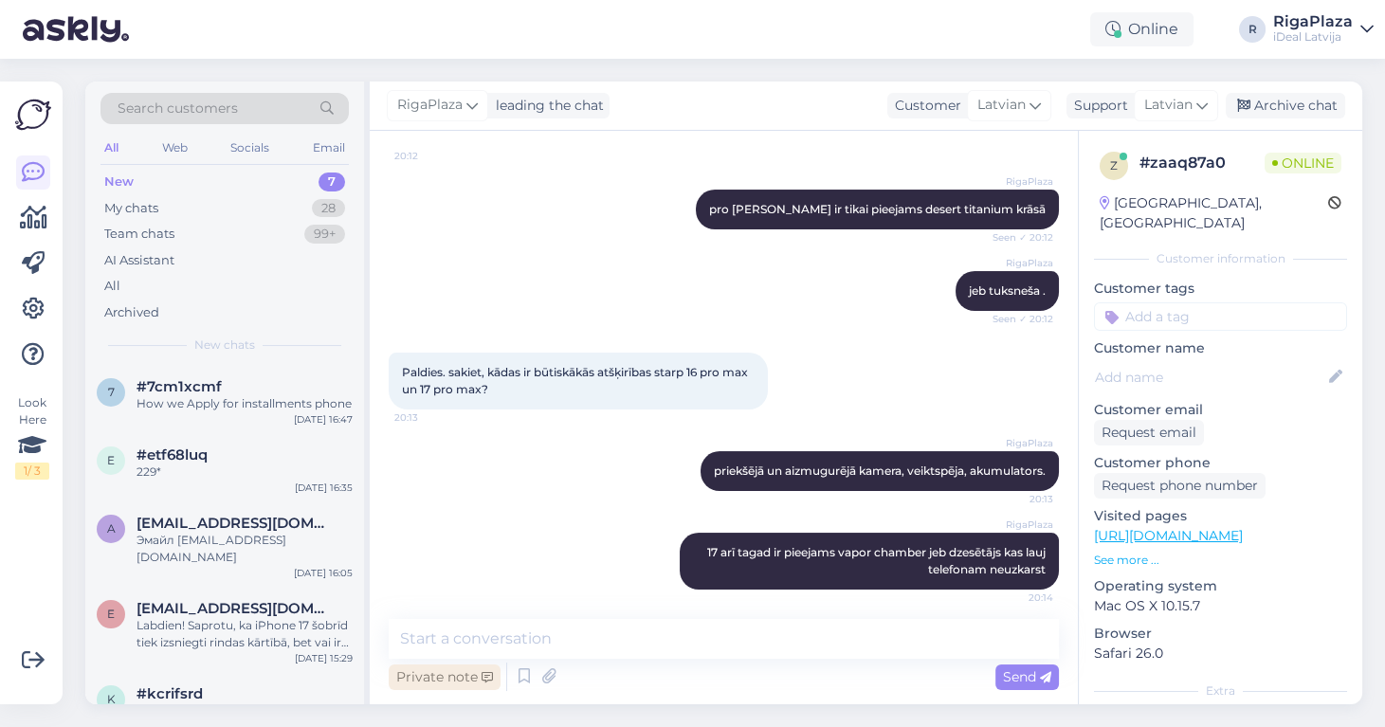
click at [459, 685] on div "Private note" at bounding box center [445, 678] width 112 height 26
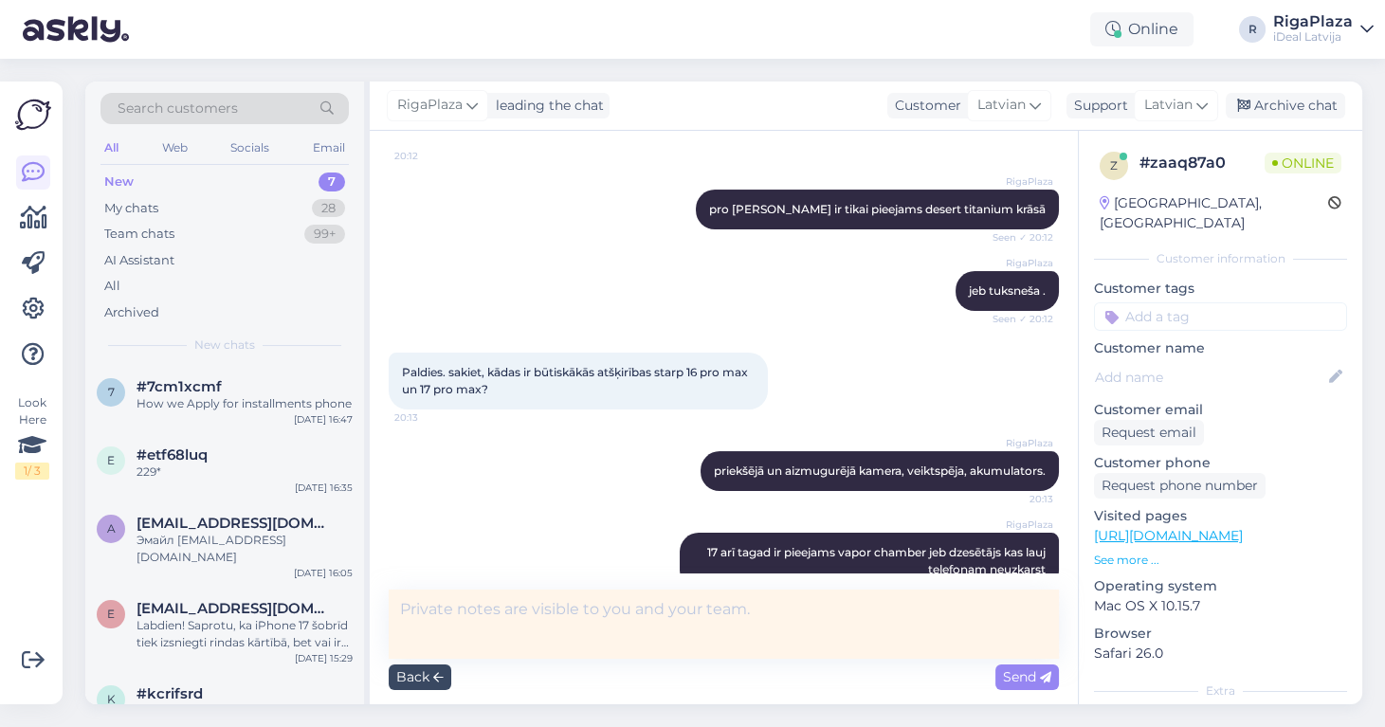
click at [420, 676] on div "Back" at bounding box center [420, 678] width 63 height 26
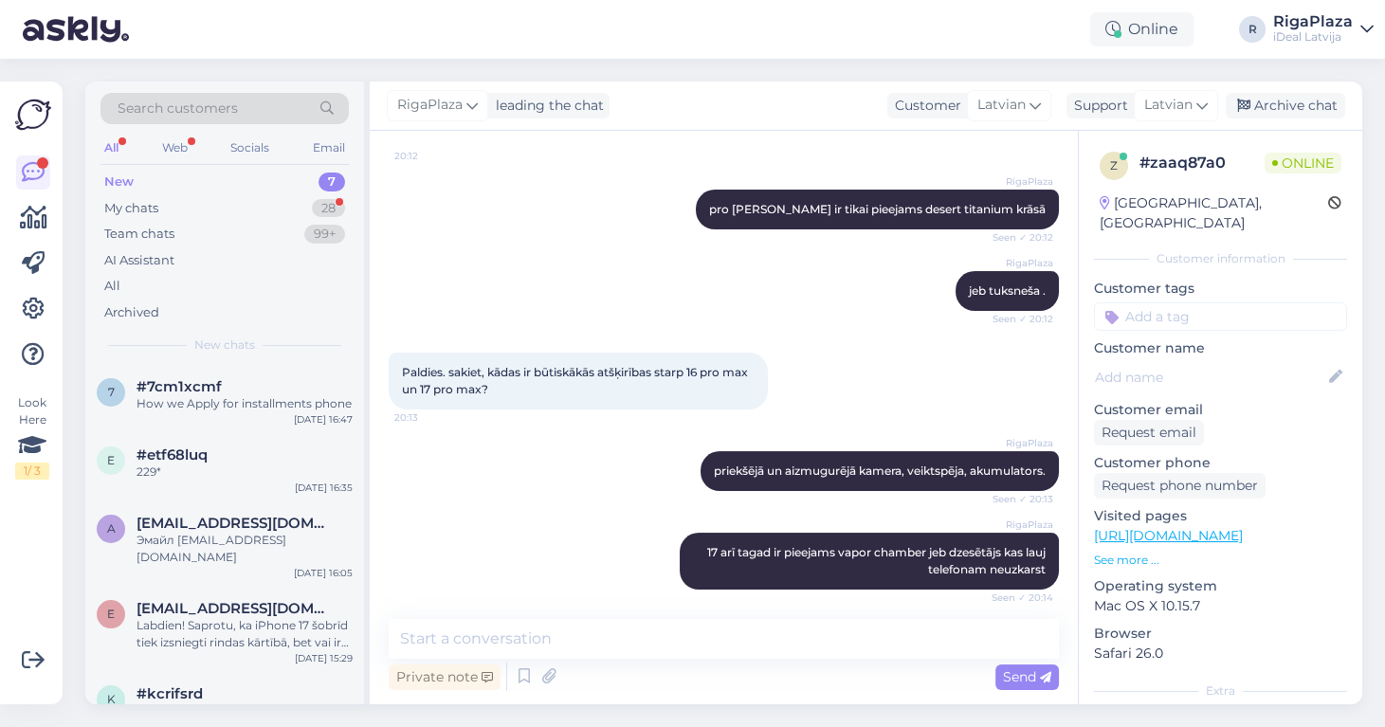
scroll to position [502, 0]
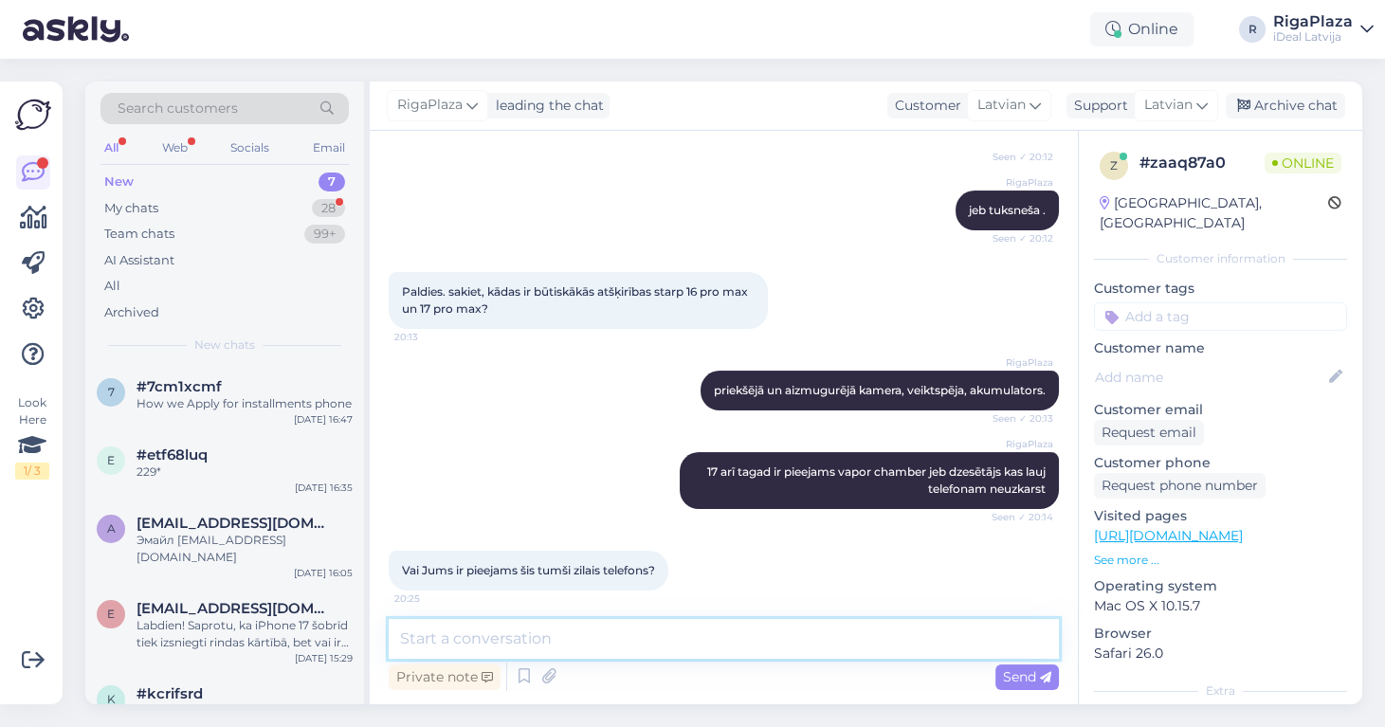
click at [669, 637] on textarea at bounding box center [724, 639] width 670 height 40
type textarea "17 uz doto brīdi nav neviens pieejams."
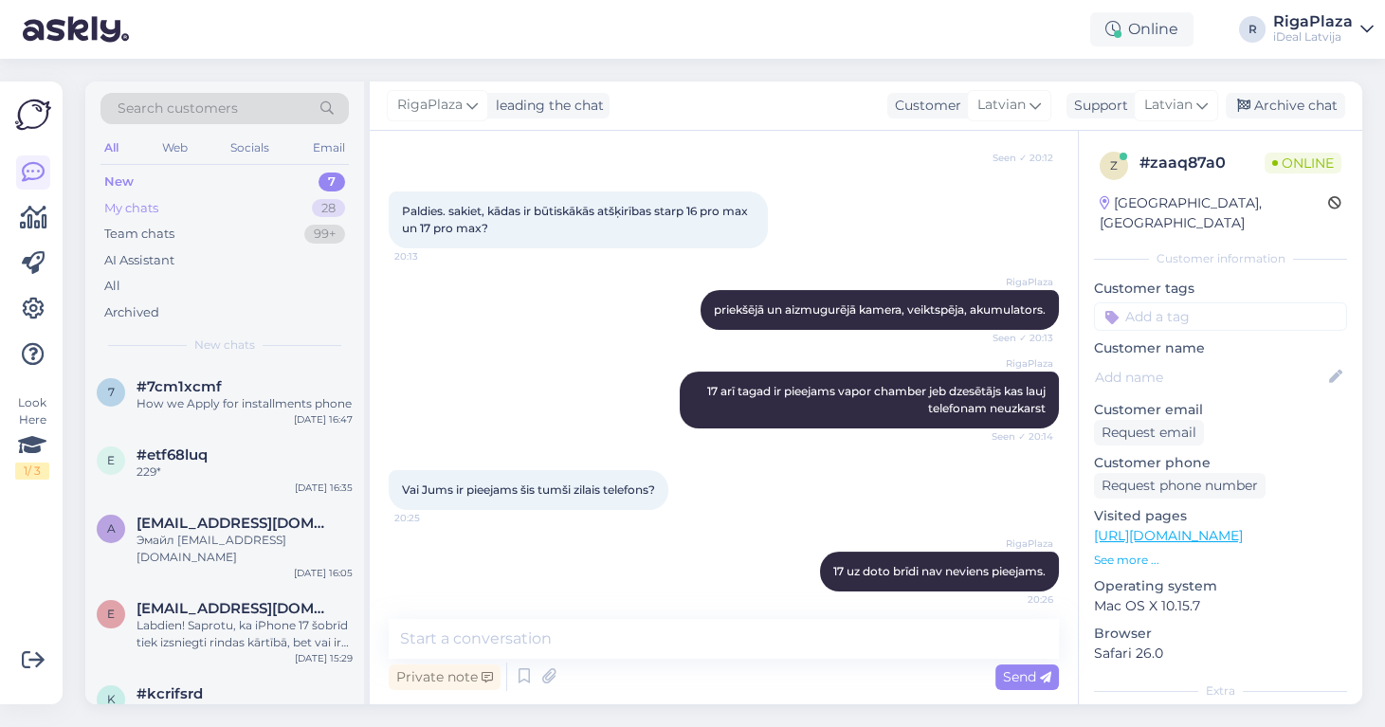
click at [247, 214] on div "My chats 28" at bounding box center [224, 208] width 248 height 27
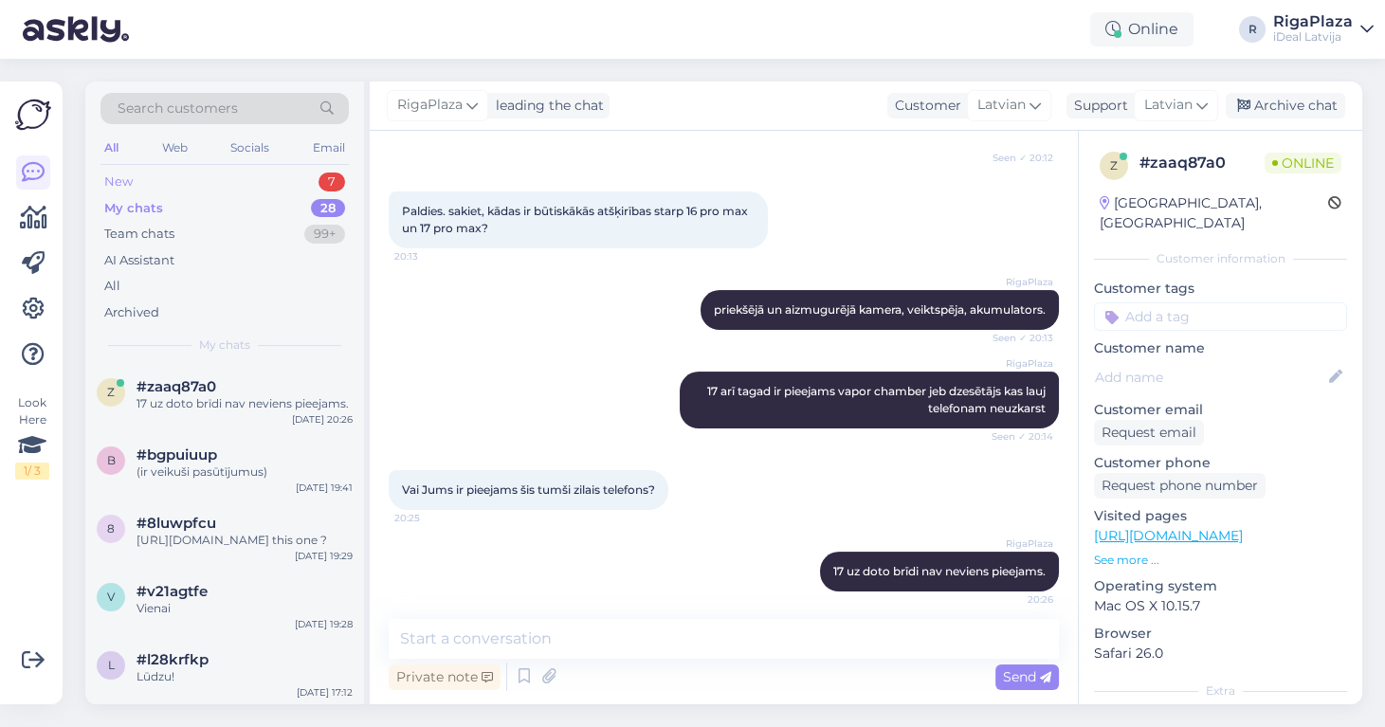
click at [239, 183] on div "New 7" at bounding box center [224, 182] width 248 height 27
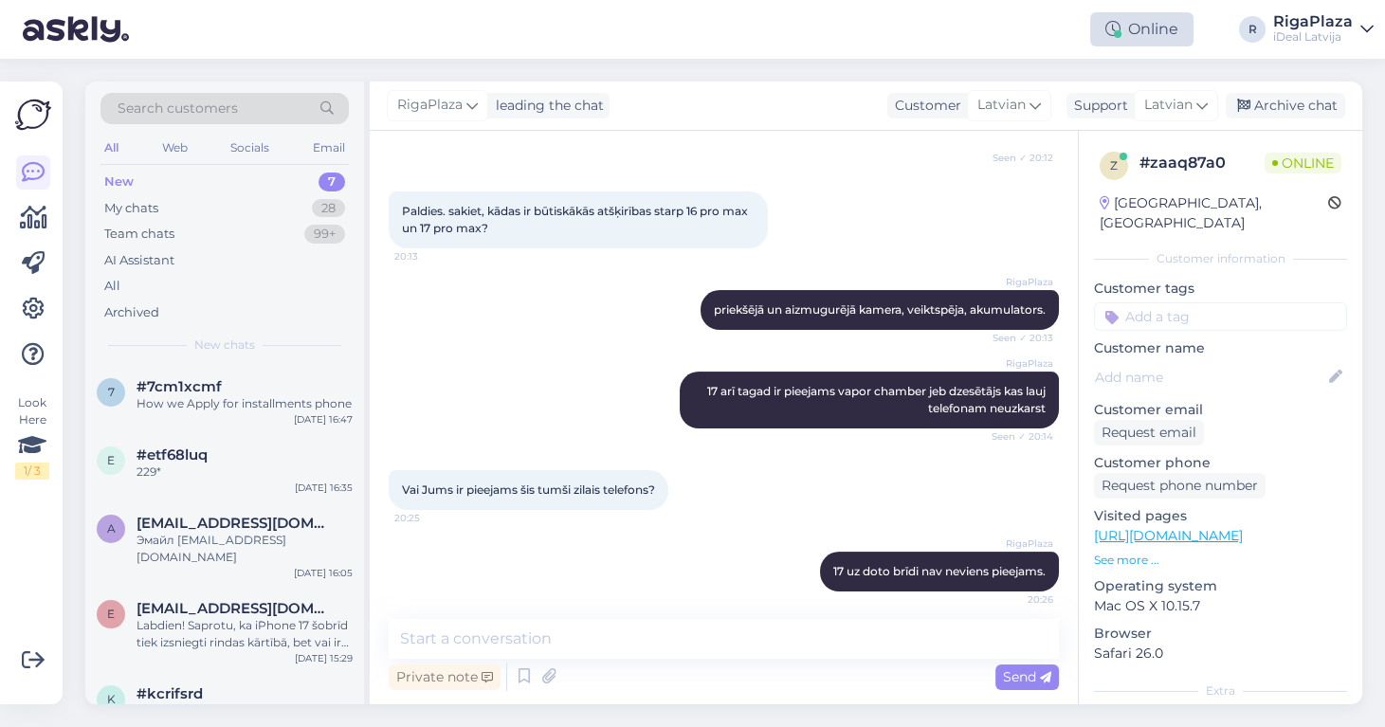
click at [1164, 27] on div "Online" at bounding box center [1141, 29] width 103 height 34
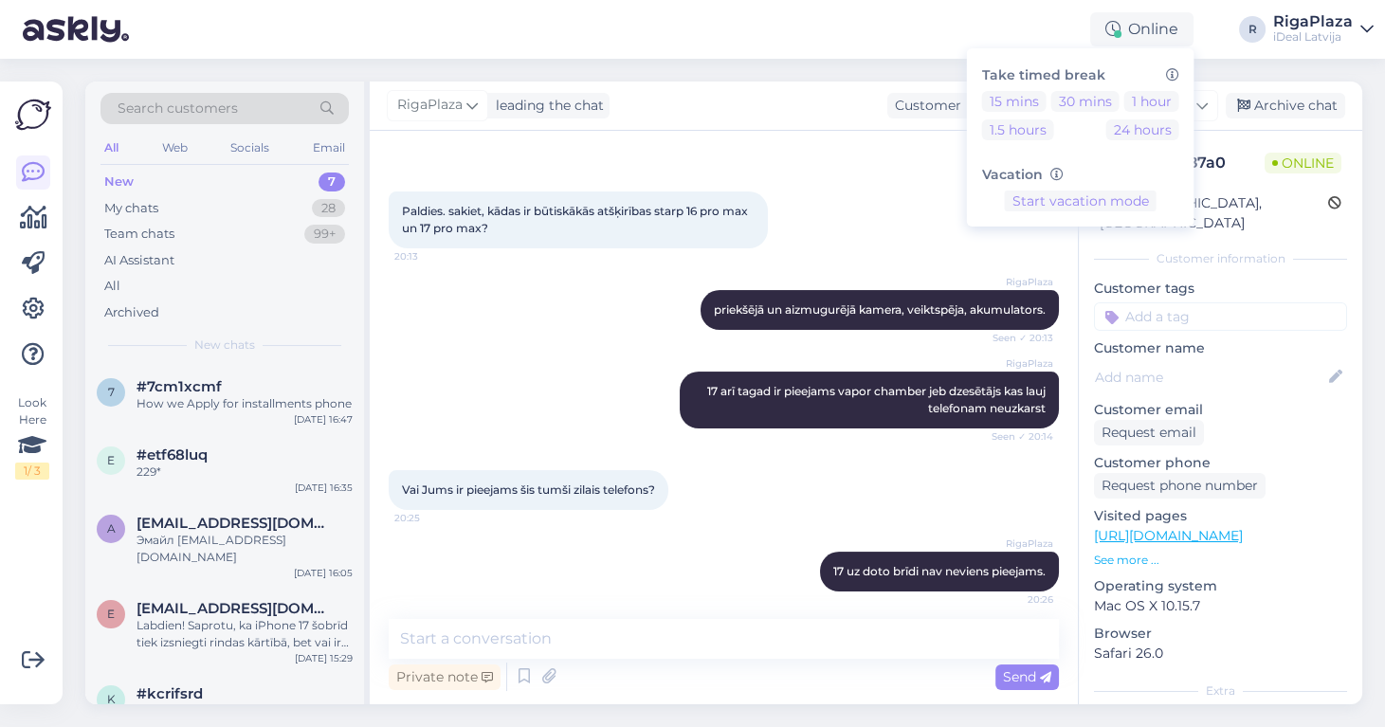
click at [990, 39] on div "Online Take timed break 15 mins 30 mins 1 hour 1.5 hours 24 hours Vacation Star…" at bounding box center [692, 29] width 1385 height 59
